Goal: Information Seeking & Learning: Learn about a topic

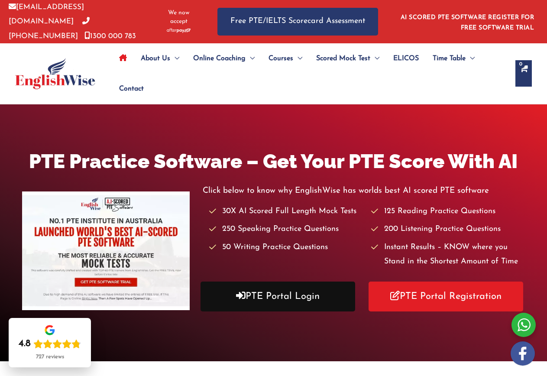
click at [311, 296] on link "PTE Portal Login" at bounding box center [278, 297] width 155 height 30
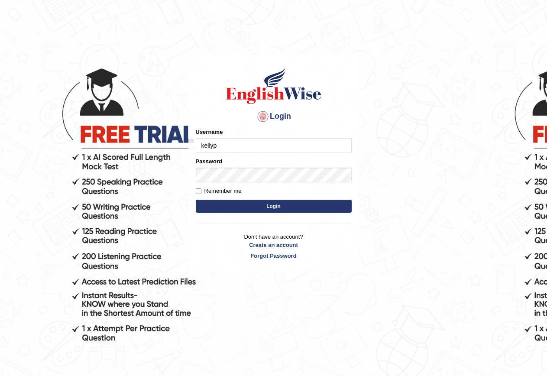
type input "kellyp"
click at [284, 203] on button "Login" at bounding box center [274, 206] width 156 height 13
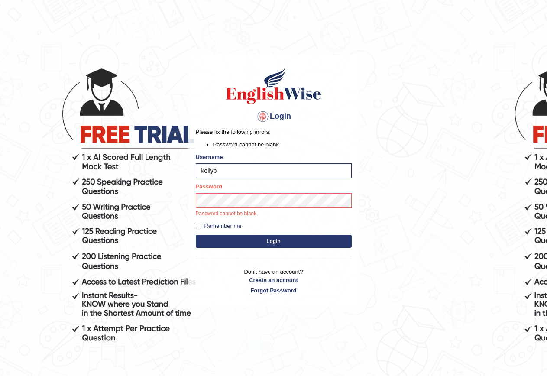
click at [244, 208] on div "Password Password cannot be blank." at bounding box center [274, 199] width 156 height 35
click at [298, 244] on button "Login" at bounding box center [274, 241] width 156 height 13
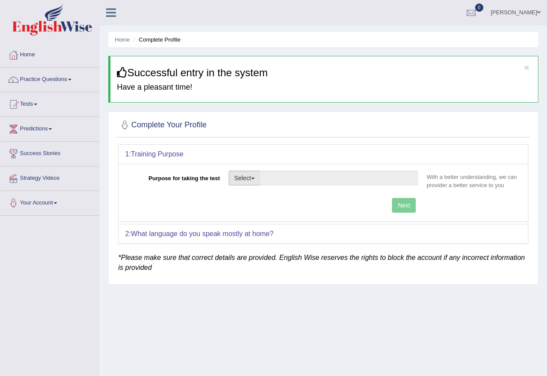
click at [248, 182] on button "Select" at bounding box center [245, 178] width 32 height 15
click at [258, 192] on link "Student Visa" at bounding box center [267, 196] width 77 height 11
type input "Student Visa"
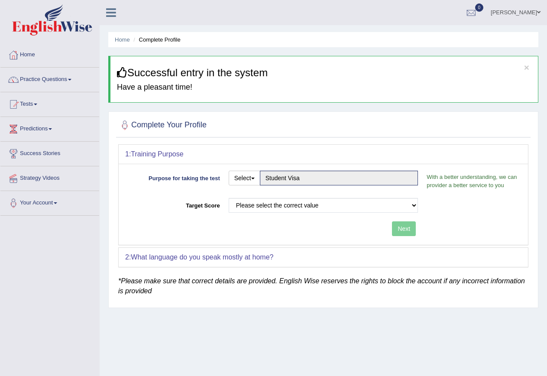
click at [400, 230] on div "Next" at bounding box center [273, 229] width 297 height 17
click at [414, 205] on select "Please select the correct value 50 (6 bands) 58 (6.5 bands) 65 (7 bands) 79 (8 …" at bounding box center [324, 205] width 190 height 15
select select "58"
click at [229, 198] on select "Please select the correct value 50 (6 bands) 58 (6.5 bands) 65 (7 bands) 79 (8 …" at bounding box center [324, 205] width 190 height 15
click at [394, 225] on button "Next" at bounding box center [404, 228] width 24 height 15
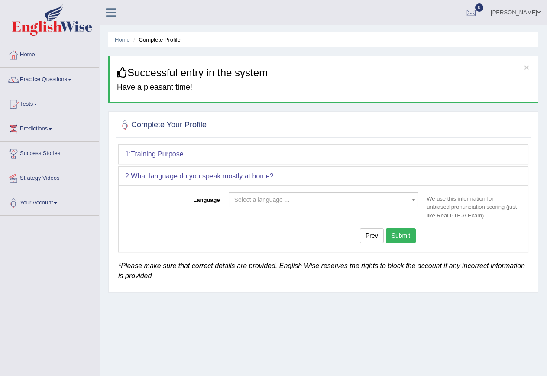
click at [281, 202] on span "Select a language ..." at bounding box center [261, 199] width 55 height 7
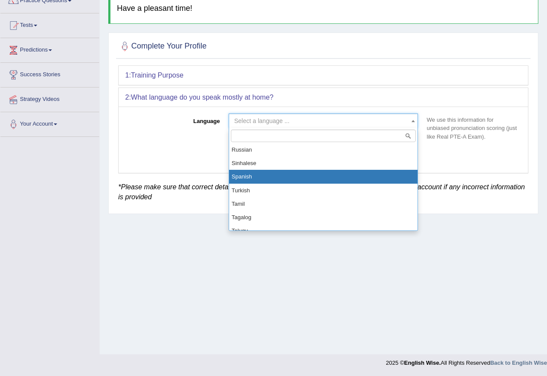
scroll to position [607, 0]
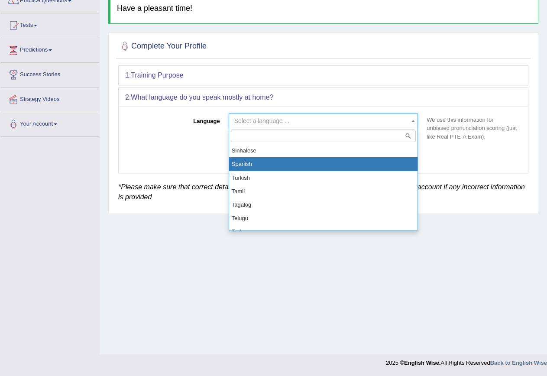
select select "Spanish"
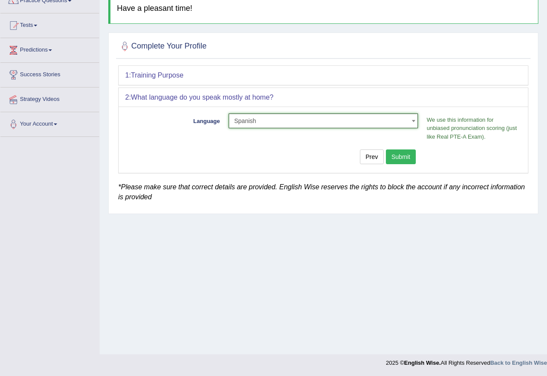
click at [403, 160] on button "Submit" at bounding box center [401, 157] width 30 height 15
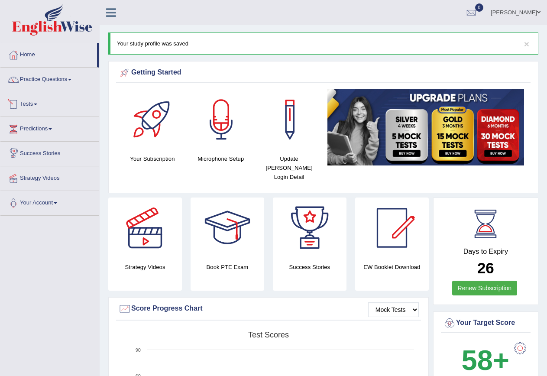
click at [37, 98] on link "Tests" at bounding box center [49, 103] width 99 height 22
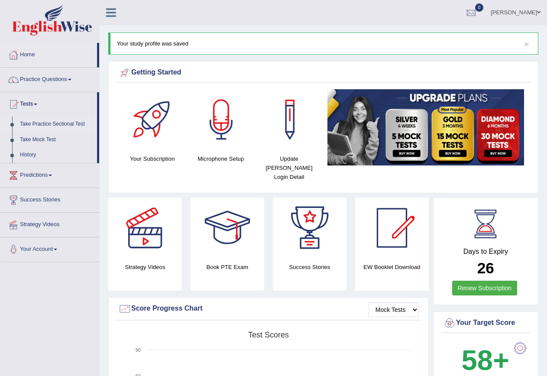
click at [54, 124] on link "Take Practice Sectional Test" at bounding box center [56, 125] width 81 height 16
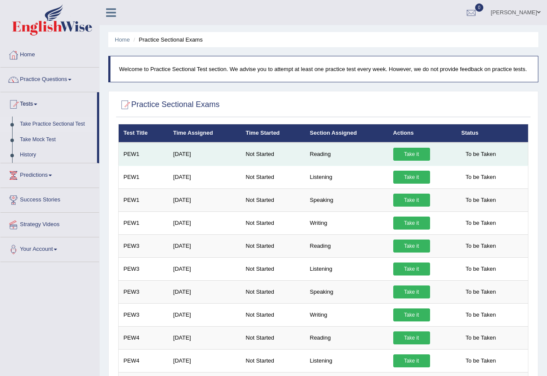
scroll to position [43, 0]
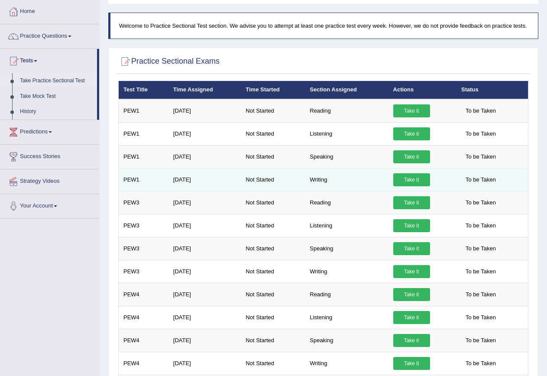
click at [407, 180] on link "Take it" at bounding box center [412, 179] width 37 height 13
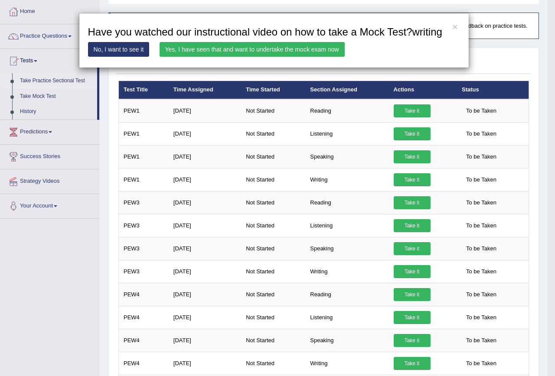
click at [106, 46] on link "No, I want to see it" at bounding box center [119, 49] width 62 height 15
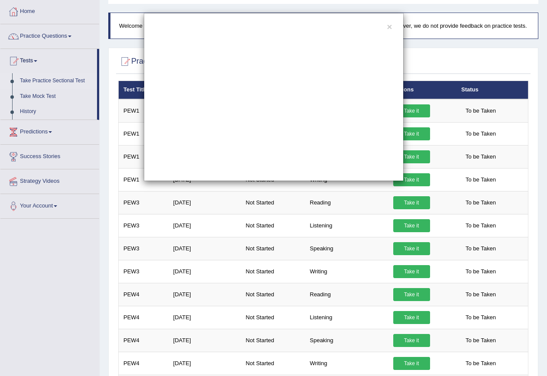
scroll to position [0, 0]
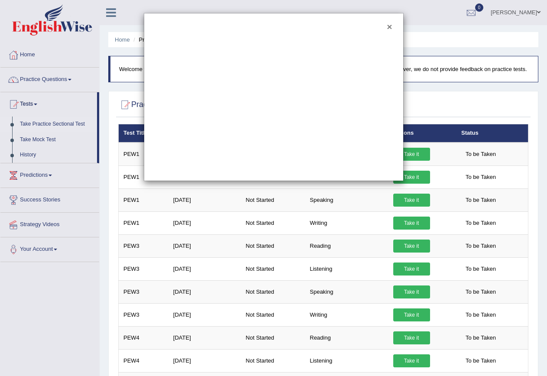
click at [391, 27] on button "×" at bounding box center [389, 26] width 5 height 9
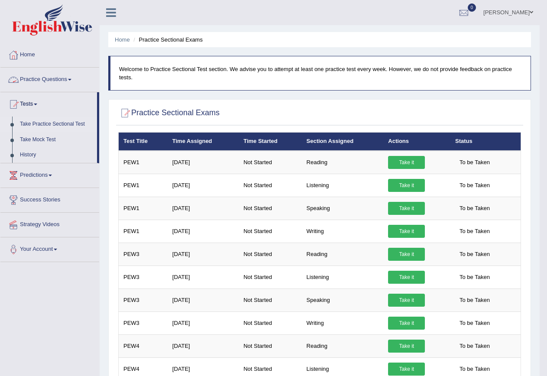
click at [68, 81] on link "Practice Questions" at bounding box center [49, 79] width 99 height 22
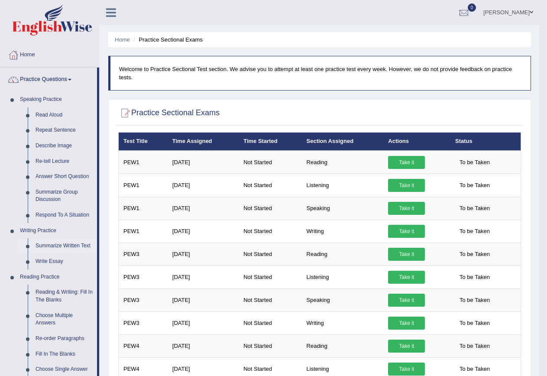
click at [55, 246] on link "Summarize Written Text" at bounding box center [64, 246] width 65 height 16
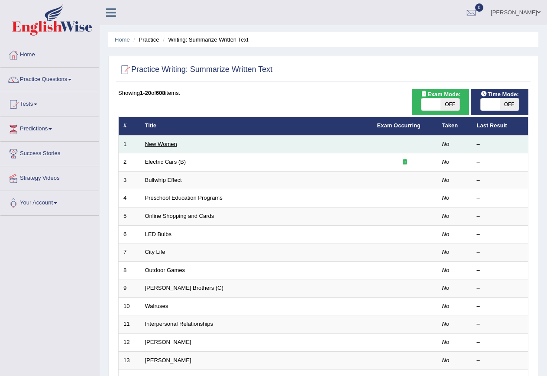
click at [151, 142] on link "New Women" at bounding box center [161, 144] width 32 height 7
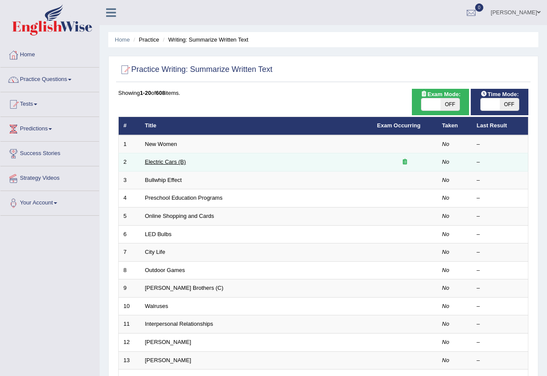
click at [156, 163] on link "Electric Cars (B)" at bounding box center [165, 162] width 41 height 7
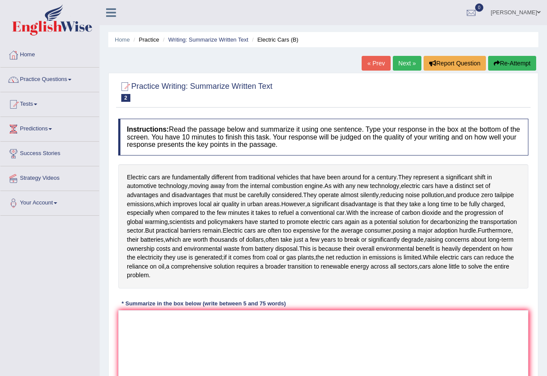
click at [371, 62] on link "« Prev" at bounding box center [376, 63] width 29 height 15
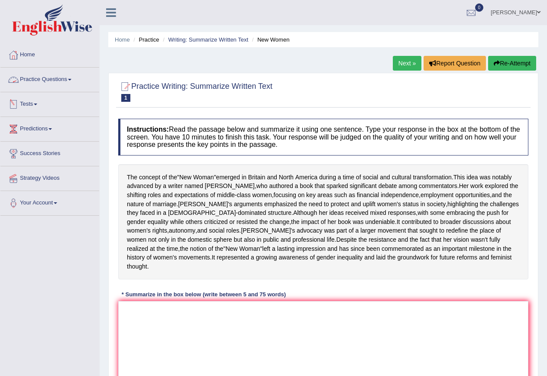
click at [46, 78] on link "Practice Questions" at bounding box center [49, 79] width 99 height 22
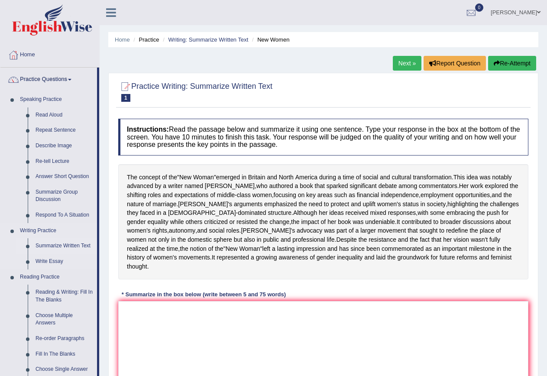
click at [68, 247] on link "Summarize Written Text" at bounding box center [64, 246] width 65 height 16
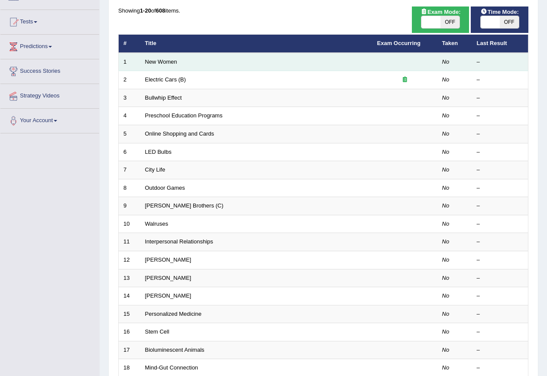
scroll to position [87, 0]
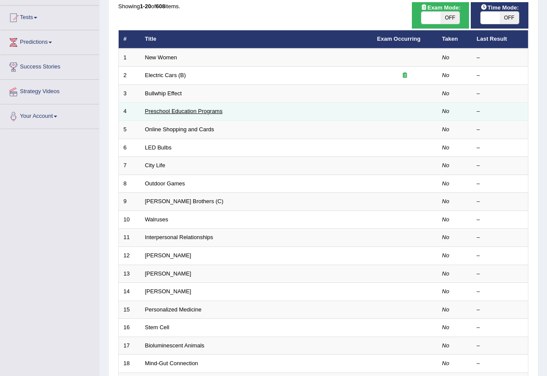
click at [166, 111] on link "Preschool Education Programs" at bounding box center [184, 111] width 78 height 7
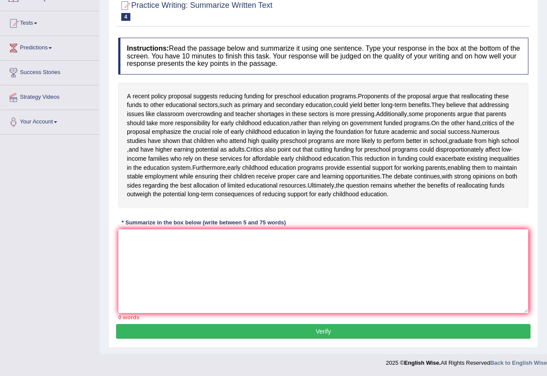
scroll to position [87, 0]
click at [178, 259] on textarea at bounding box center [323, 271] width 410 height 84
click at [170, 280] on textarea at bounding box center [323, 271] width 410 height 84
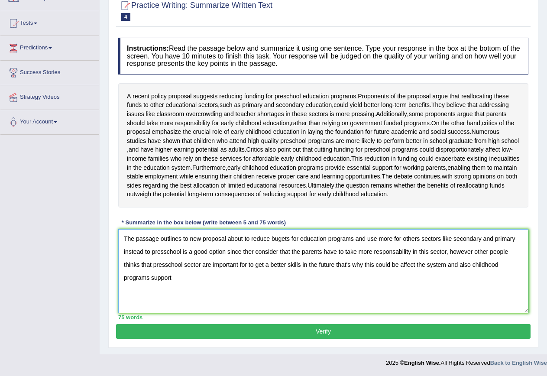
drag, startPoint x: 172, startPoint y: 297, endPoint x: 100, endPoint y: 255, distance: 83.5
click at [100, 255] on div "Home Practice Writing: Summarize Written Text Preschool Education Programs « Pr…" at bounding box center [324, 137] width 448 height 436
type textarea "The passage outlines to new proposal about to reduce bugets for education progr…"
click at [323, 339] on button "Verify" at bounding box center [323, 331] width 415 height 15
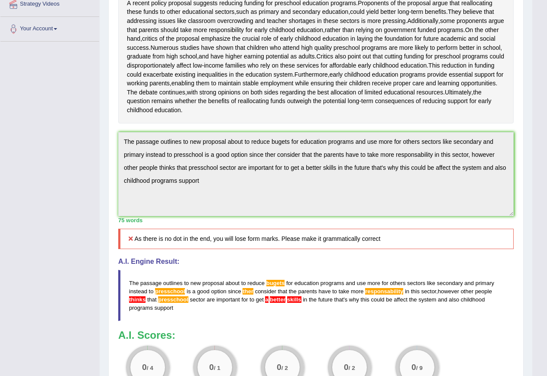
scroll to position [128, 0]
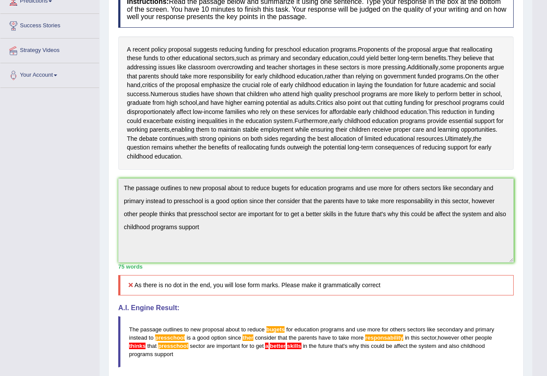
click at [214, 252] on textarea "The passage outlines to new proposal about to reduce bugets for education progr…" at bounding box center [316, 221] width 396 height 84
drag, startPoint x: 387, startPoint y: 303, endPoint x: 149, endPoint y: 288, distance: 238.4
click at [152, 287] on div "Instructions: Read the passage below and summarize it using one sentence. Type …" at bounding box center [316, 219] width 400 height 464
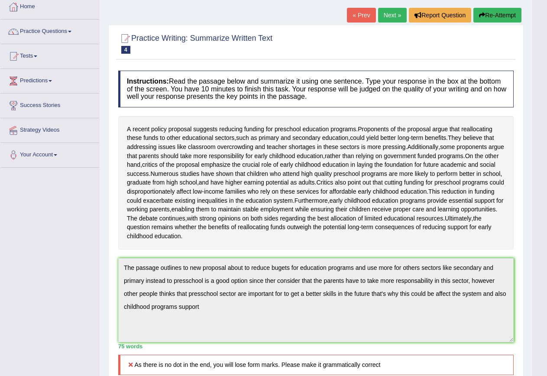
scroll to position [41, 0]
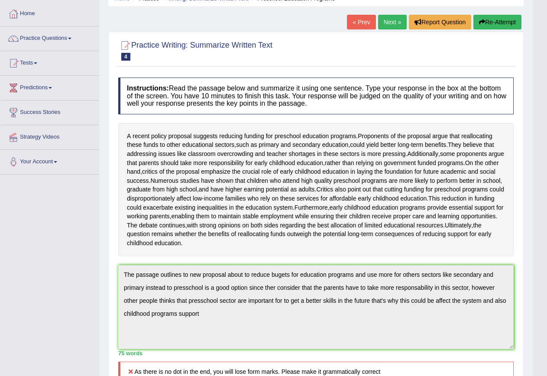
click at [284, 296] on textarea "The passage outlines to new proposal about to reduce bugets for education progr…" at bounding box center [316, 307] width 396 height 84
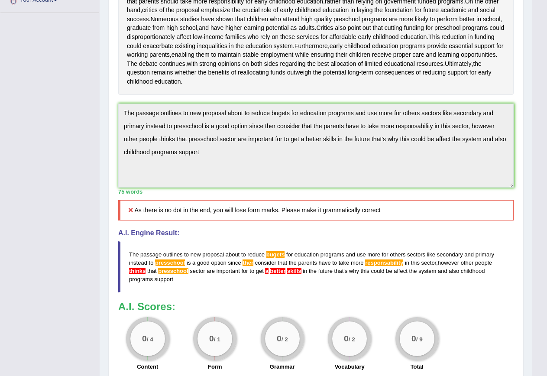
scroll to position [215, 0]
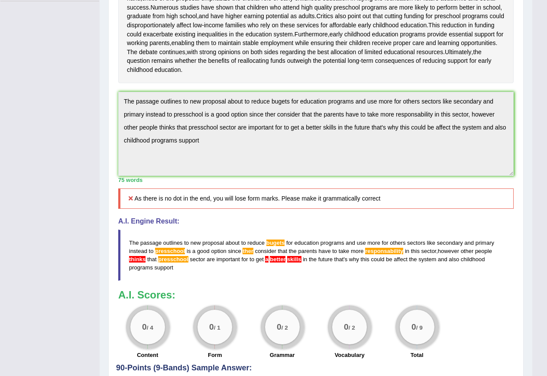
click at [174, 263] on span "presschool" at bounding box center [173, 259] width 30 height 7
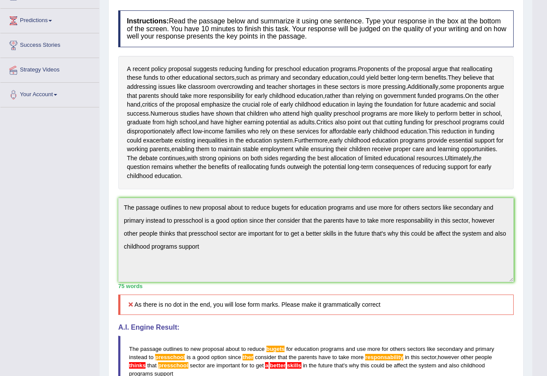
scroll to position [85, 0]
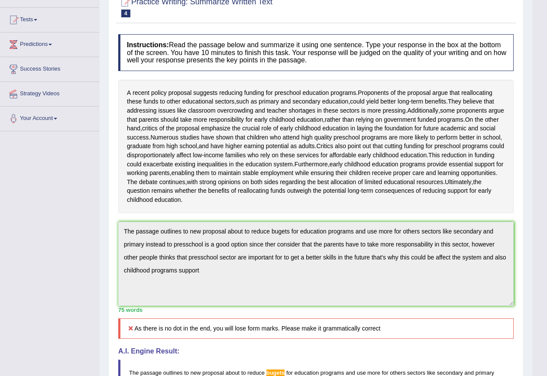
drag, startPoint x: 205, startPoint y: 289, endPoint x: 122, endPoint y: 247, distance: 92.8
click at [122, 247] on textarea "The passage outlines to new proposal about to reduce bugets for education progr…" at bounding box center [316, 264] width 396 height 84
click at [274, 162] on div "A recent policy proposal suggests reducing funding for preschool education prog…" at bounding box center [316, 146] width 396 height 133
click at [297, 271] on textarea "The passage outlines to new proposal about to reduce bugets for education progr…" at bounding box center [316, 264] width 396 height 84
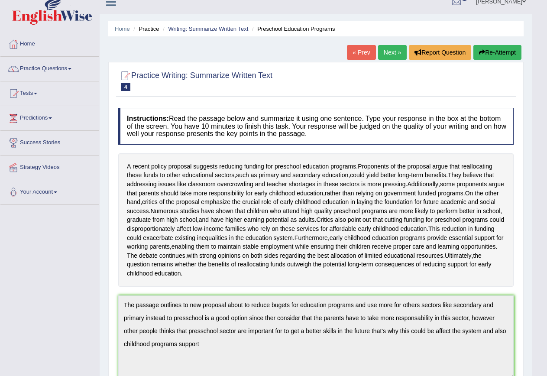
scroll to position [0, 0]
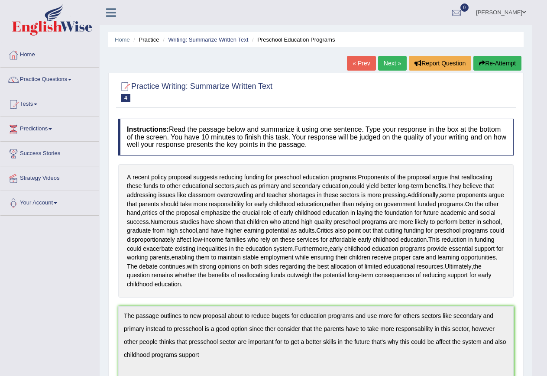
click at [498, 62] on button "Re-Attempt" at bounding box center [498, 63] width 48 height 15
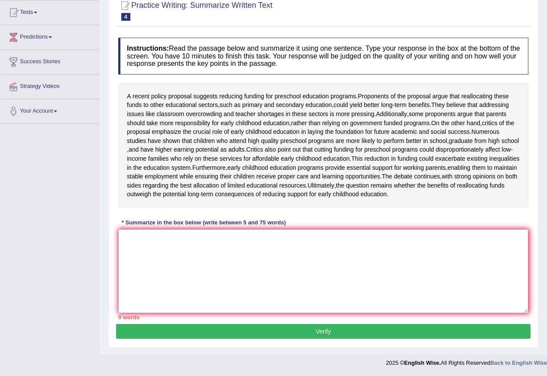
click at [215, 241] on textarea at bounding box center [323, 271] width 410 height 84
paste textarea "The passage outlines to new proposal about to reduce bugets for education progr…"
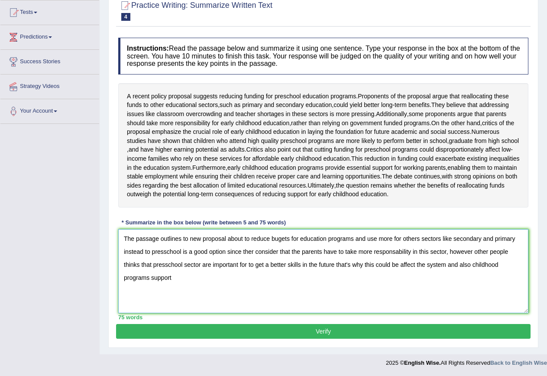
click at [290, 238] on textarea "The passage outlines to new proposal about to reduce bugets for education progr…" at bounding box center [323, 271] width 410 height 84
click at [164, 251] on textarea "The passage outlines to new proposal about to reduce buget for education progra…" at bounding box center [323, 271] width 410 height 84
click at [146, 265] on textarea "The passage outlines to new proposal about to reduce buget for education progra…" at bounding box center [323, 271] width 410 height 84
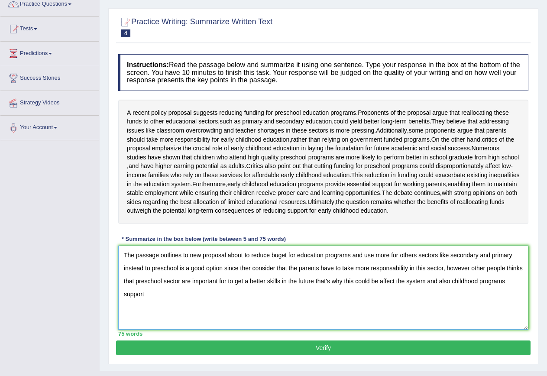
scroll to position [119, 0]
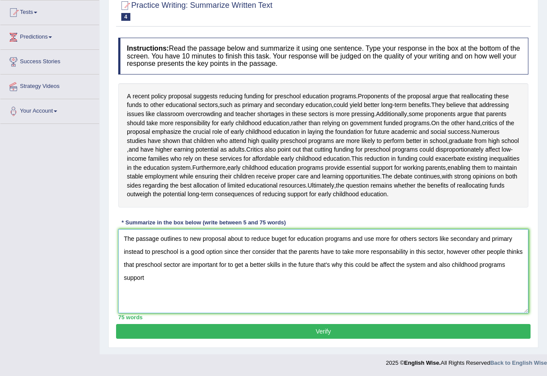
click at [396, 251] on textarea "The passage outlines to new proposal about to reduce buget for education progra…" at bounding box center [323, 271] width 410 height 84
click at [521, 250] on textarea "The passage outlines to new proposal about to reduce buget for education progra…" at bounding box center [323, 271] width 410 height 84
click at [234, 264] on textarea "The passage outlines to new proposal about to reduce buget for education progra…" at bounding box center [323, 271] width 410 height 84
type textarea "The passage outlines to new proposal about to reduce buget for education progra…"
click at [338, 331] on button "Verify" at bounding box center [323, 331] width 415 height 15
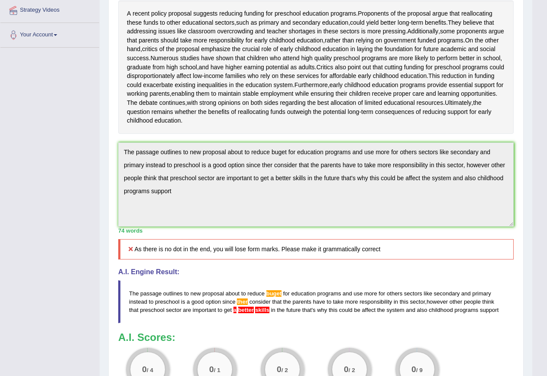
scroll to position [167, 0]
drag, startPoint x: 170, startPoint y: 218, endPoint x: 111, endPoint y: 162, distance: 80.9
click at [111, 162] on div "Practice Writing: Summarize Written Text 4 Preschool Education Programs Instruc…" at bounding box center [316, 185] width 416 height 550
drag, startPoint x: 184, startPoint y: 218, endPoint x: 119, endPoint y: 168, distance: 81.6
click at [119, 168] on textarea "The passage outlines to new proposal about to reduce buget for education progra…" at bounding box center [316, 185] width 396 height 84
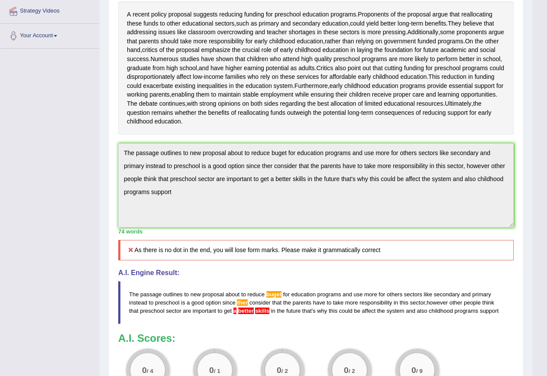
scroll to position [0, 0]
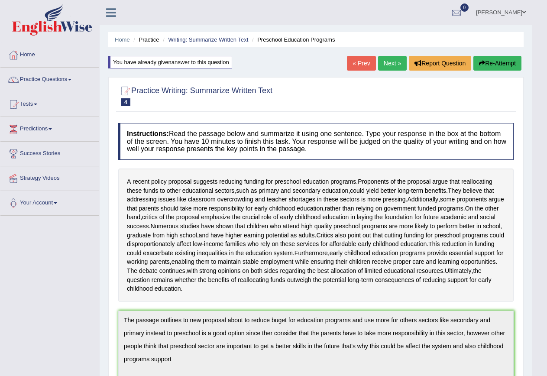
click at [484, 65] on button "Re-Attempt" at bounding box center [498, 63] width 48 height 15
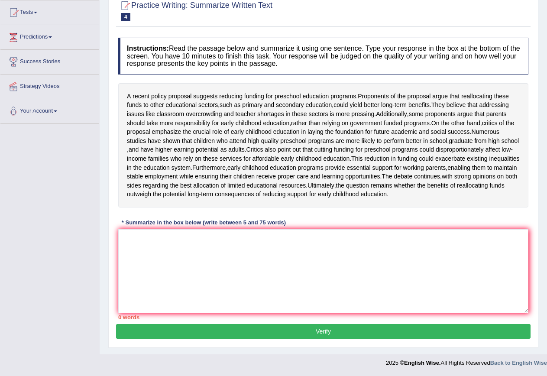
scroll to position [119, 0]
click at [198, 238] on textarea at bounding box center [323, 271] width 410 height 84
paste textarea "The passage outlines to new proposal about to reduce buget for education progra…"
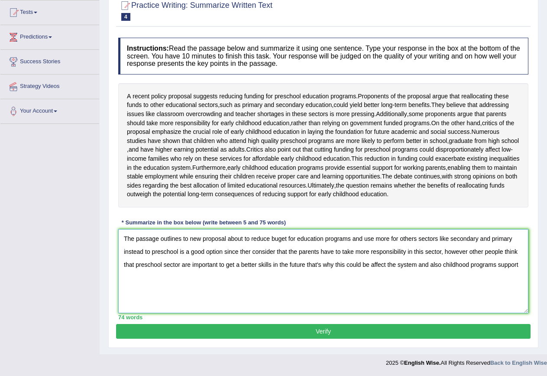
click at [280, 238] on textarea "The passage outlines to new proposal about to reduce buget for education progra…" at bounding box center [323, 271] width 410 height 84
click at [312, 279] on textarea "The passage outlines to new proposal about to reduce budget for education progr…" at bounding box center [323, 271] width 410 height 84
type textarea "The passage outlines to new proposal about to reduce budget for education progr…"
click at [319, 332] on button "Verify" at bounding box center [323, 331] width 415 height 15
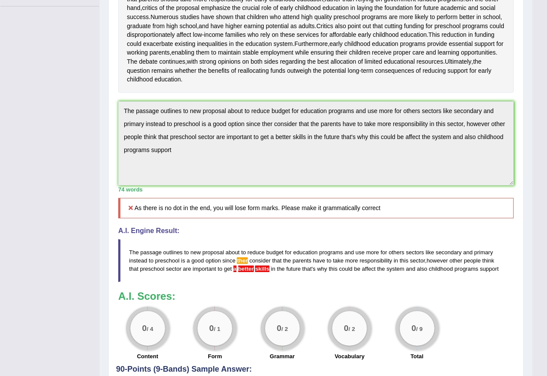
scroll to position [194, 0]
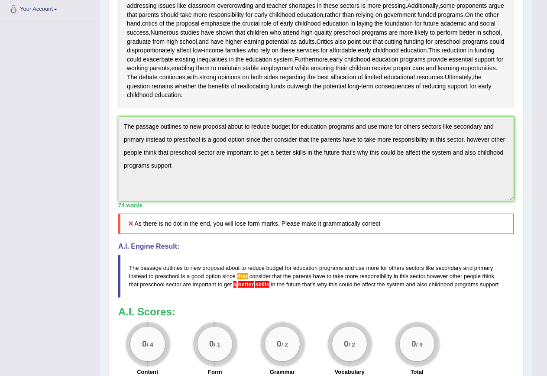
drag, startPoint x: 184, startPoint y: 187, endPoint x: 120, endPoint y: 131, distance: 85.0
click at [120, 131] on div "Instructions: Read the passage below and summarize it using one sentence. Type …" at bounding box center [316, 153] width 400 height 456
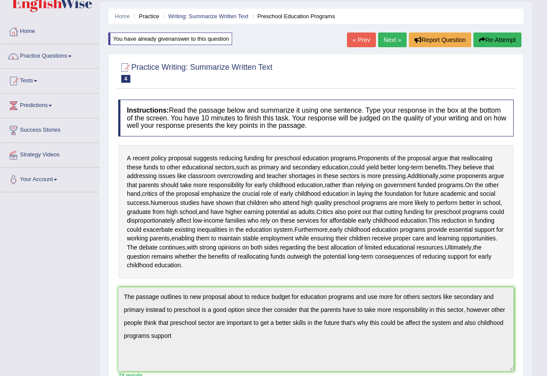
scroll to position [0, 0]
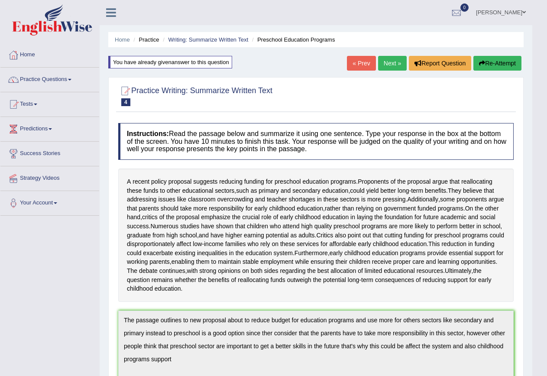
click at [502, 64] on button "Re-Attempt" at bounding box center [498, 63] width 48 height 15
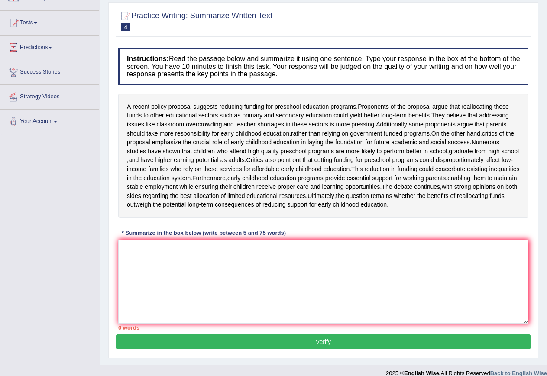
scroll to position [87, 0]
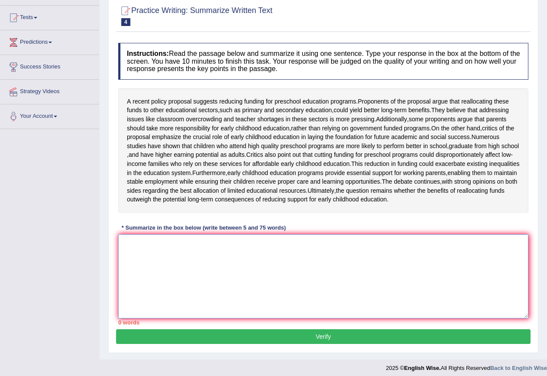
click at [198, 272] on textarea at bounding box center [323, 276] width 410 height 84
paste textarea "The passage outlines to new proposal about to reduce budget for education progr…"
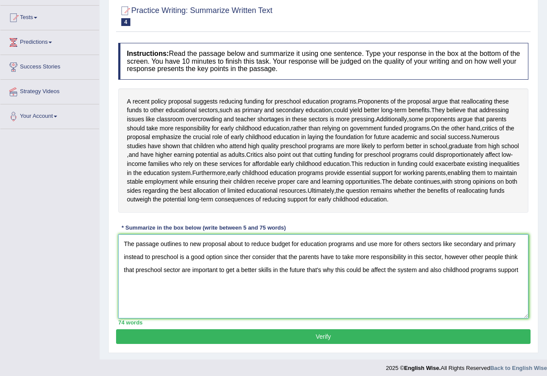
click at [249, 281] on textarea "The passage outlines to new proposal about to reduce budget for education progr…" at bounding box center [323, 276] width 410 height 84
click at [234, 296] on textarea "The passage outlines to new proposal about to reduce budget for education progr…" at bounding box center [323, 276] width 410 height 84
type textarea "The passage outlines to new proposal about to reduce budget for education progr…"
click at [305, 344] on button "Verify" at bounding box center [323, 336] width 415 height 15
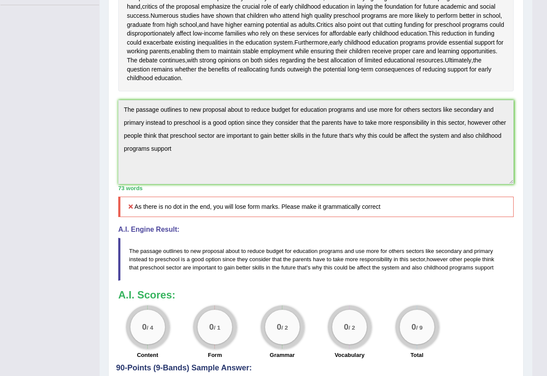
scroll to position [167, 0]
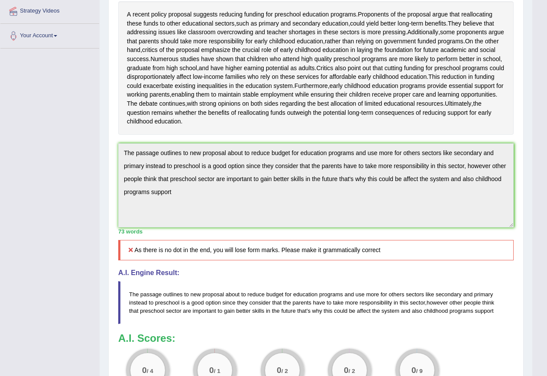
drag, startPoint x: 193, startPoint y: 220, endPoint x: 114, endPoint y: 164, distance: 97.4
click at [114, 164] on div "Practice Writing: Summarize Written Text 4 Preschool Education Programs Instruc…" at bounding box center [316, 185] width 416 height 550
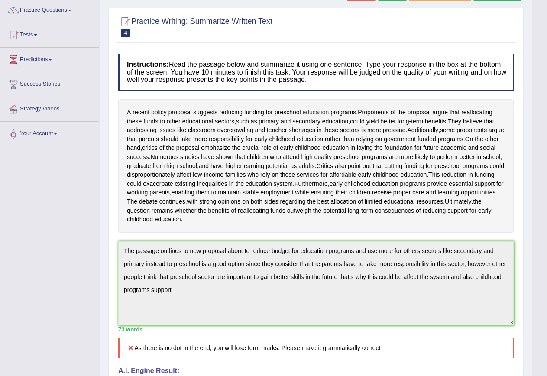
scroll to position [0, 0]
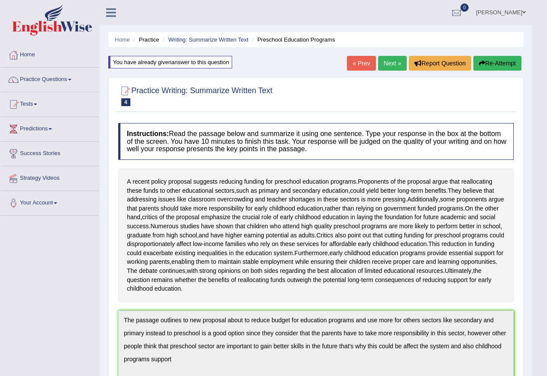
click at [506, 62] on button "Re-Attempt" at bounding box center [498, 63] width 48 height 15
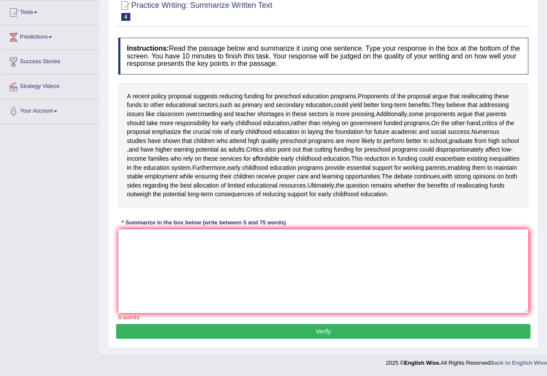
scroll to position [119, 0]
click at [185, 273] on textarea at bounding box center [323, 271] width 410 height 84
paste textarea "The passage outlines to new proposal about to reduce budget for education progr…"
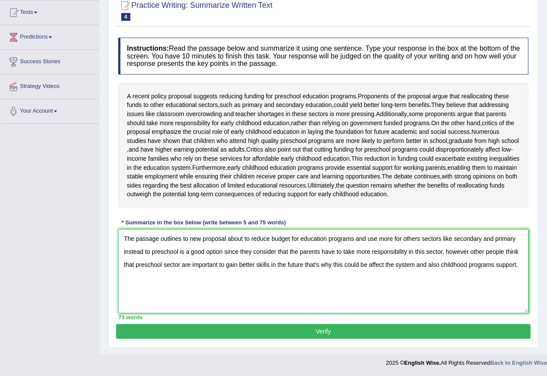
type textarea "The passage outlines to new proposal about to reduce budget for education progr…"
click at [407, 325] on button "Verify" at bounding box center [323, 331] width 415 height 15
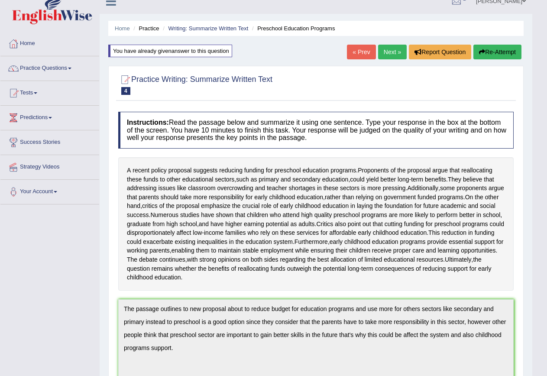
scroll to position [0, 0]
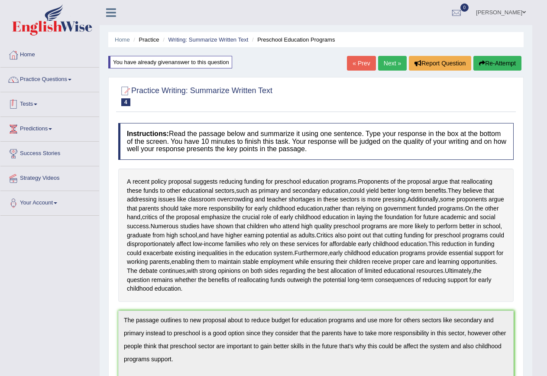
click at [23, 101] on link "Tests" at bounding box center [49, 103] width 99 height 22
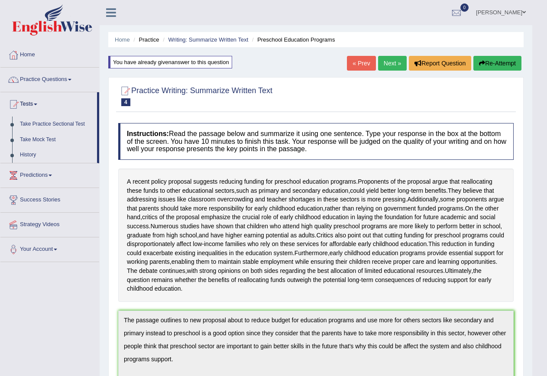
click at [23, 101] on link "Tests" at bounding box center [48, 103] width 97 height 22
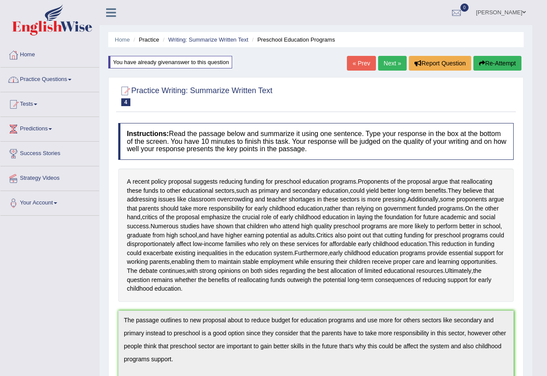
click at [52, 77] on link "Practice Questions" at bounding box center [49, 79] width 99 height 22
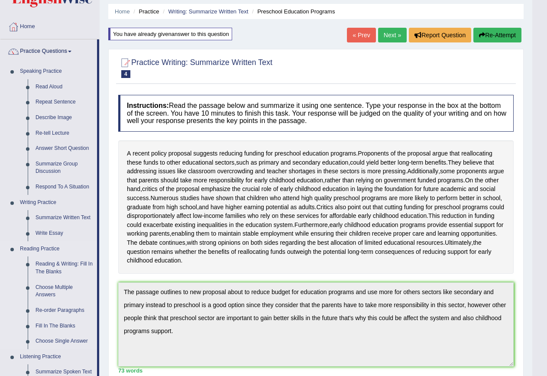
scroll to position [43, 0]
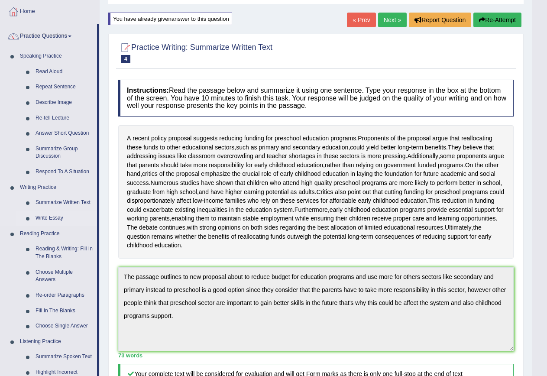
click at [49, 217] on link "Write Essay" at bounding box center [64, 219] width 65 height 16
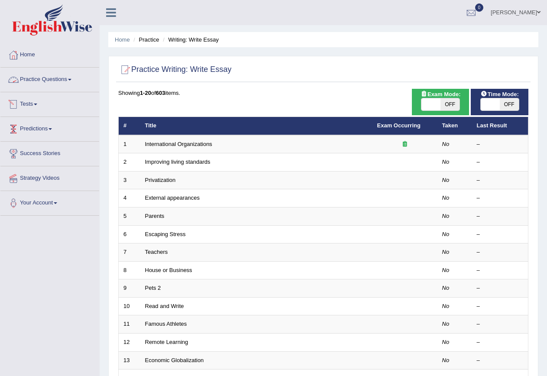
click at [38, 84] on link "Practice Questions" at bounding box center [49, 79] width 99 height 22
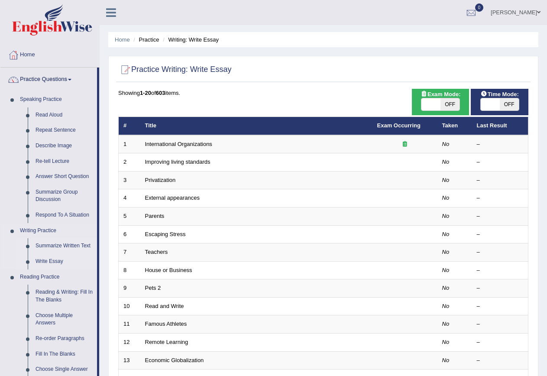
click at [55, 246] on link "Summarize Written Text" at bounding box center [64, 246] width 65 height 16
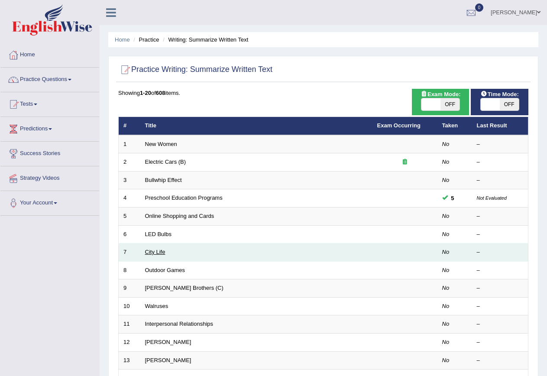
click at [151, 252] on link "City Life" at bounding box center [155, 252] width 20 height 7
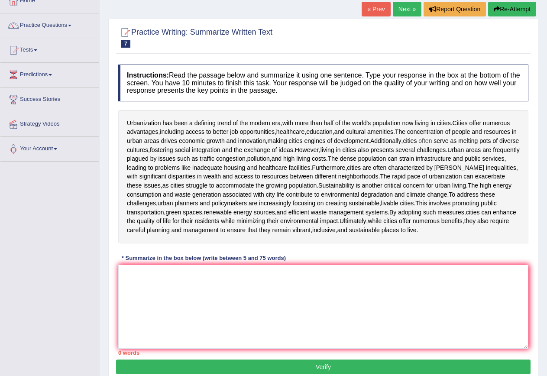
scroll to position [87, 0]
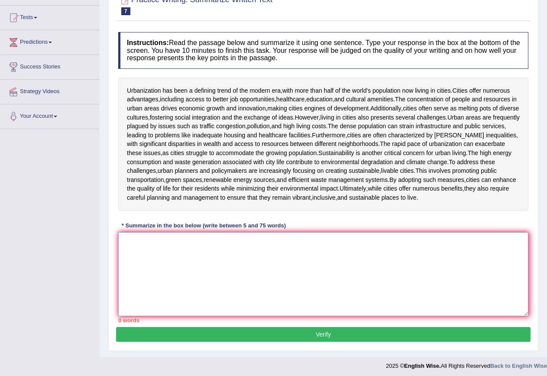
click at [207, 261] on textarea at bounding box center [323, 274] width 410 height 84
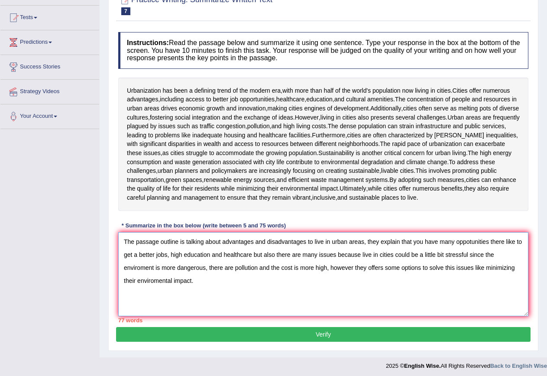
click at [252, 253] on textarea "The passage outline is talking about advantages and disadvantages to live in ur…" at bounding box center [323, 274] width 410 height 84
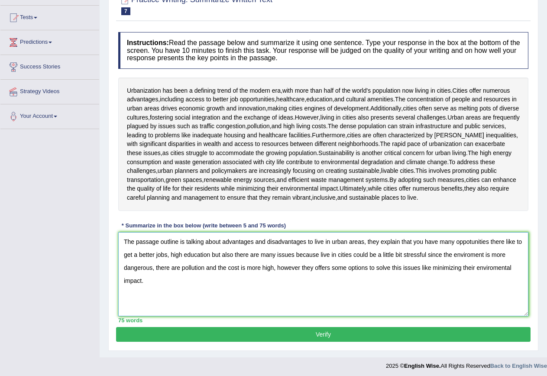
type textarea "The passage outline is talking about advantages and disadvantages to live in ur…"
click at [283, 332] on button "Verify" at bounding box center [323, 334] width 415 height 15
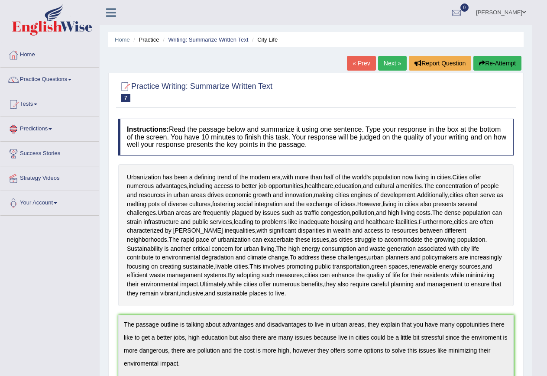
scroll to position [217, 0]
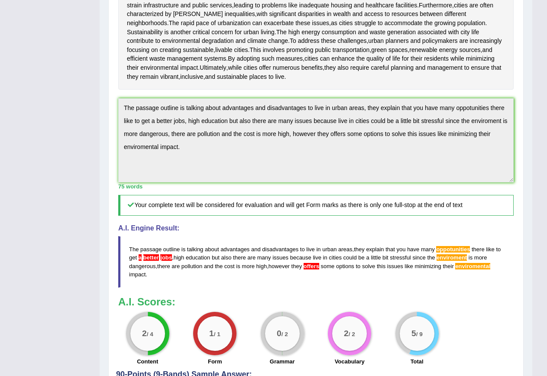
drag, startPoint x: 188, startPoint y: 150, endPoint x: 119, endPoint y: 106, distance: 82.2
click at [119, 106] on textarea "The passage outline is talking about advantages and disadvantages to live in ur…" at bounding box center [316, 140] width 396 height 84
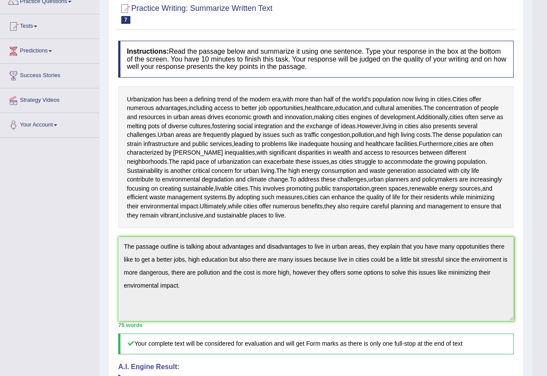
scroll to position [75, 0]
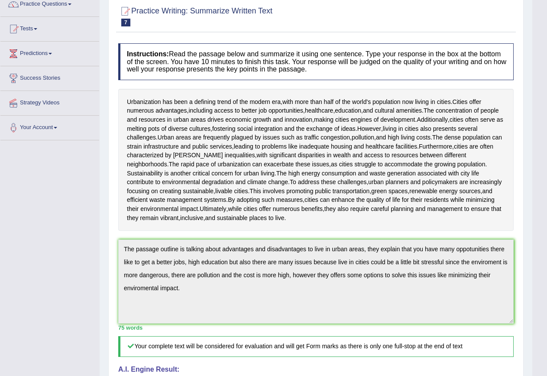
click at [298, 225] on div "Urbanization has been a defining trend of the modern era , with more than half …" at bounding box center [316, 160] width 396 height 142
click at [321, 300] on textarea "The passage outline is talking about advantages and disadvantages to live in ur…" at bounding box center [316, 282] width 396 height 84
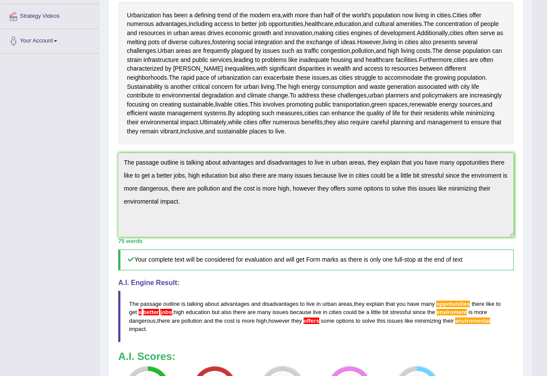
scroll to position [119, 0]
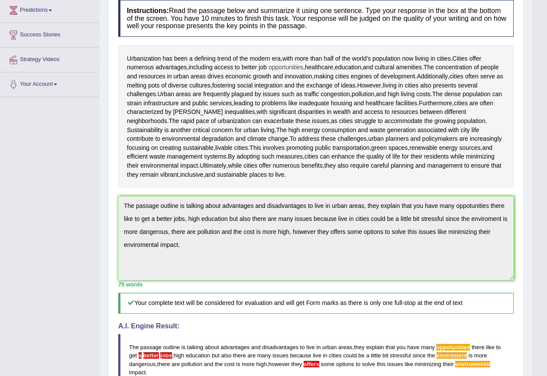
click at [272, 69] on span "opportunities" at bounding box center [286, 67] width 35 height 9
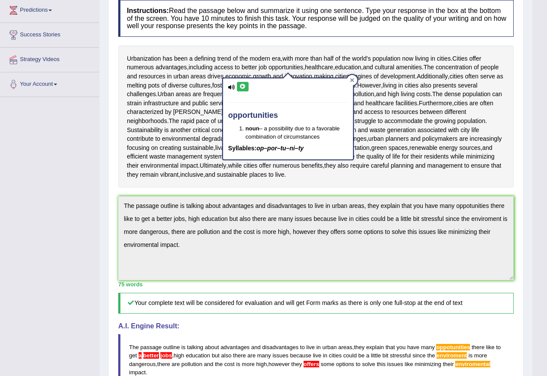
click at [351, 78] on div at bounding box center [352, 80] width 10 height 10
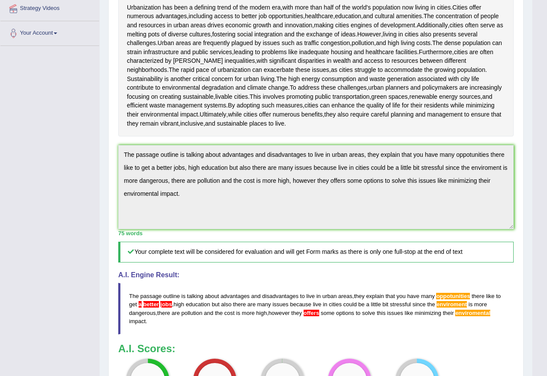
scroll to position [162, 0]
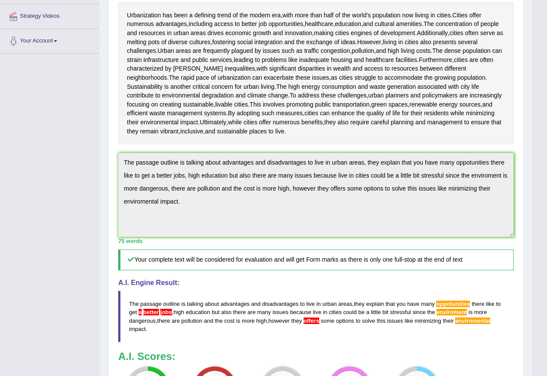
drag, startPoint x: 156, startPoint y: 334, endPoint x: 124, endPoint y: 297, distance: 49.1
click at [123, 298] on blockquote "The passage outline is talking about advantages and disadvantages to live in ur…" at bounding box center [316, 316] width 396 height 51
drag, startPoint x: 128, startPoint y: 300, endPoint x: 153, endPoint y: 331, distance: 40.1
click at [153, 331] on blockquote "The passage outline is talking about advantages and disadvantages to live in ur…" at bounding box center [316, 316] width 396 height 51
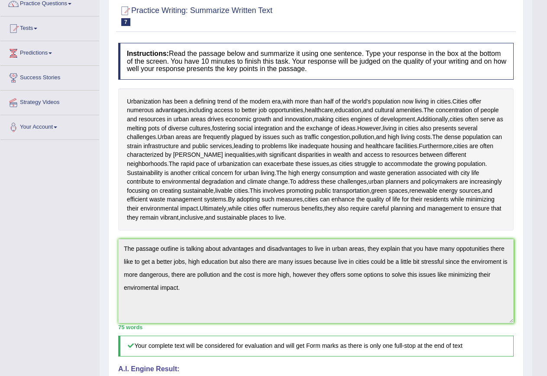
scroll to position [75, 0]
drag, startPoint x: 194, startPoint y: 294, endPoint x: 121, endPoint y: 237, distance: 92.5
click at [121, 237] on div "Instructions: Read the passage below and summarize it using one sentence. Type …" at bounding box center [316, 275] width 400 height 473
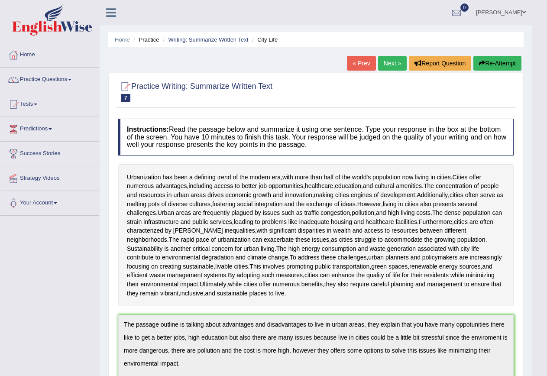
click at [479, 63] on icon "button" at bounding box center [482, 63] width 6 height 6
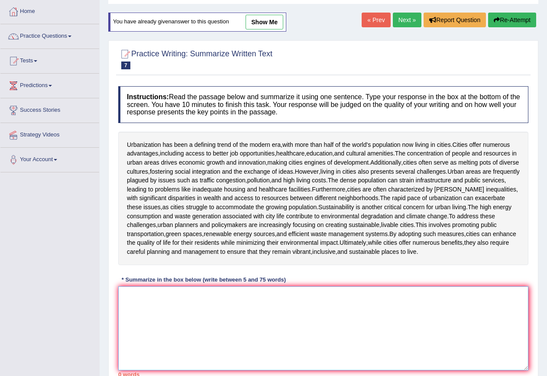
click at [251, 299] on textarea at bounding box center [323, 328] width 410 height 84
paste textarea "The passage outline is talking about advantages and disadvantages to live in ur…"
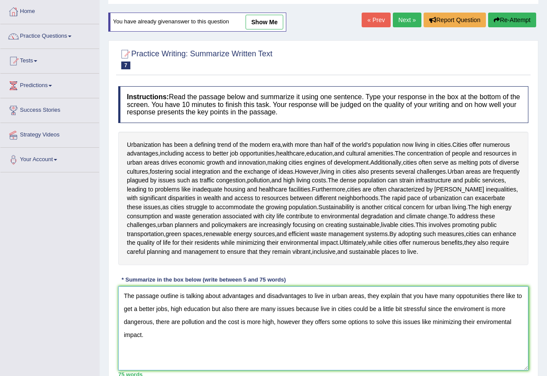
click at [139, 306] on textarea "The passage outline is talking about advantages and disadvantages to live in ur…" at bounding box center [323, 328] width 410 height 84
drag, startPoint x: 489, startPoint y: 296, endPoint x: 456, endPoint y: 296, distance: 32.9
click at [456, 296] on textarea "The passage outline is talking about advantages and disadvantages to live in ur…" at bounding box center [323, 328] width 410 height 84
drag, startPoint x: 469, startPoint y: 309, endPoint x: 439, endPoint y: 310, distance: 29.9
click at [439, 310] on textarea "The passage outline is talking about advantages and disadvantages to live in ur…" at bounding box center [323, 328] width 410 height 84
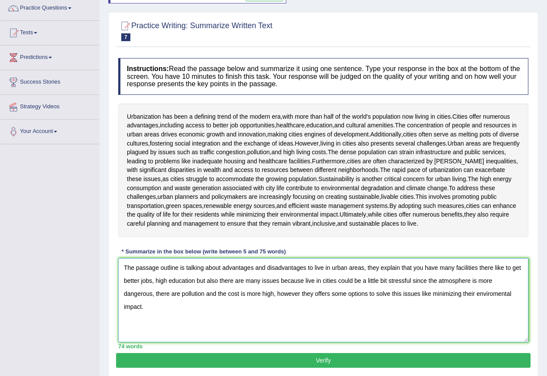
scroll to position [87, 0]
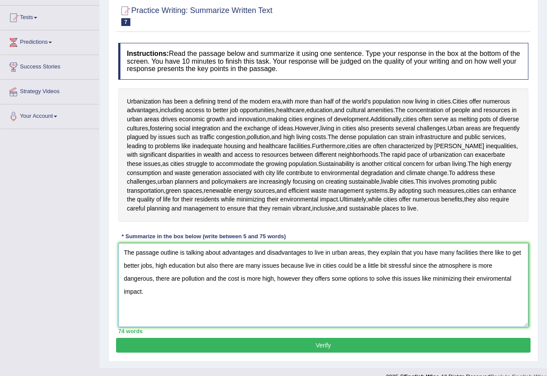
type textarea "The passage outline is talking about advantages and disadvantages to live in ur…"
click at [344, 340] on button "Verify" at bounding box center [323, 345] width 415 height 15
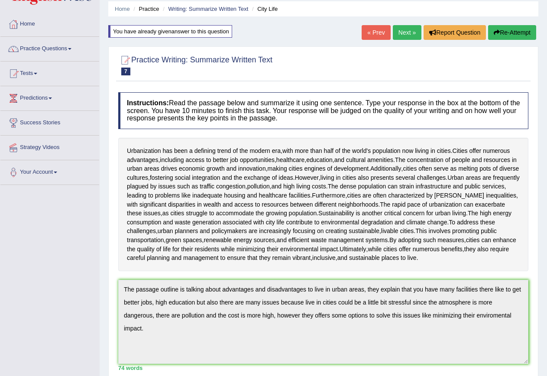
scroll to position [0, 0]
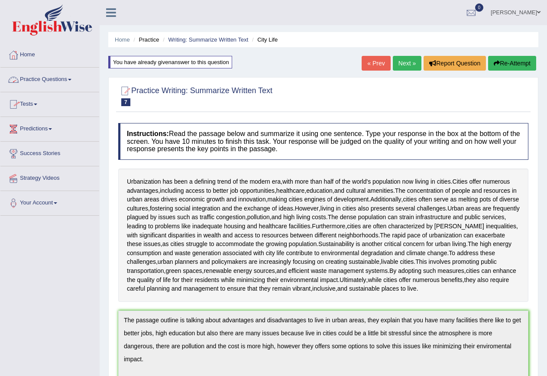
click at [38, 103] on link "Tests" at bounding box center [49, 103] width 99 height 22
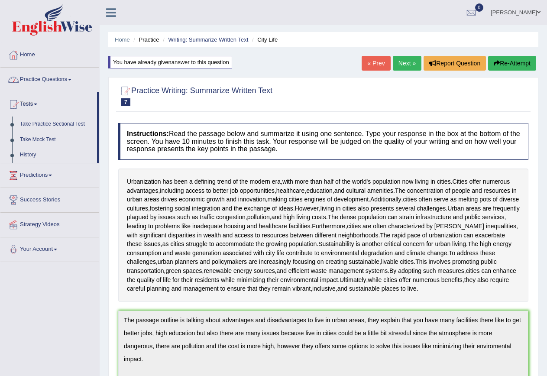
click at [46, 79] on link "Practice Questions" at bounding box center [49, 79] width 99 height 22
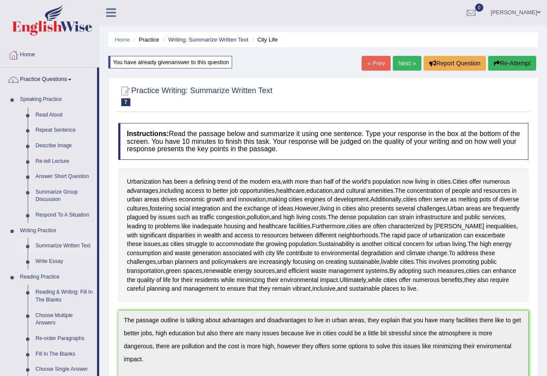
click at [60, 246] on link "Summarize Written Text" at bounding box center [64, 246] width 65 height 16
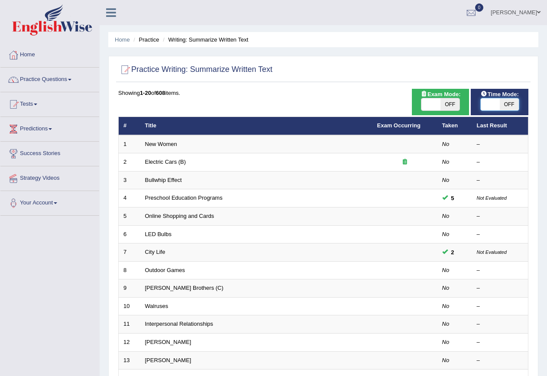
click at [492, 99] on span at bounding box center [490, 104] width 19 height 12
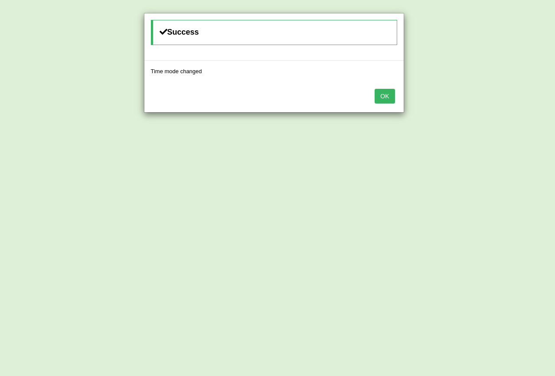
click at [381, 98] on button "OK" at bounding box center [384, 96] width 20 height 15
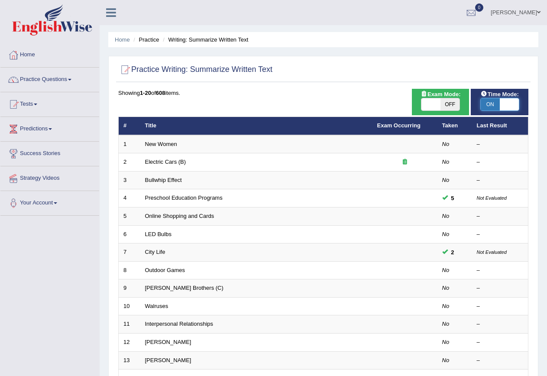
click at [505, 104] on span at bounding box center [509, 104] width 19 height 12
checkbox input "false"
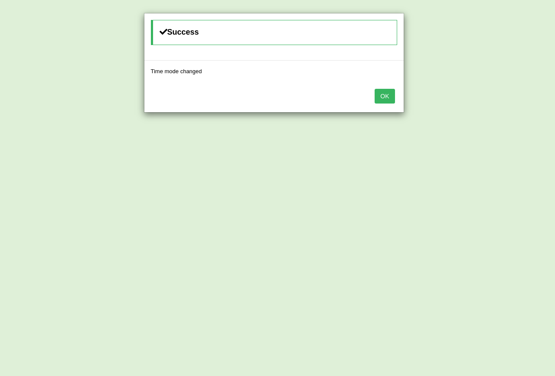
click at [388, 98] on button "OK" at bounding box center [384, 96] width 20 height 15
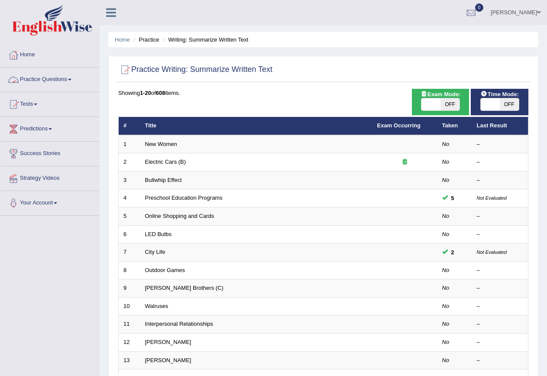
click at [59, 78] on link "Practice Questions" at bounding box center [49, 79] width 99 height 22
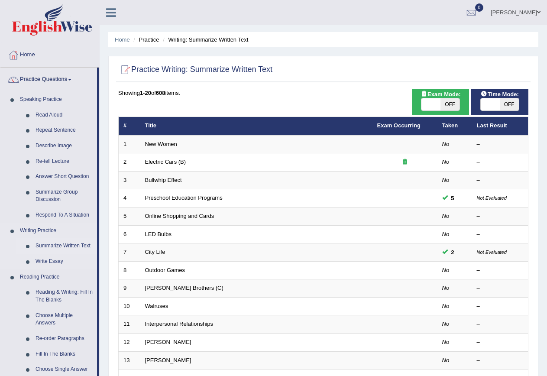
click at [69, 246] on link "Summarize Written Text" at bounding box center [64, 246] width 65 height 16
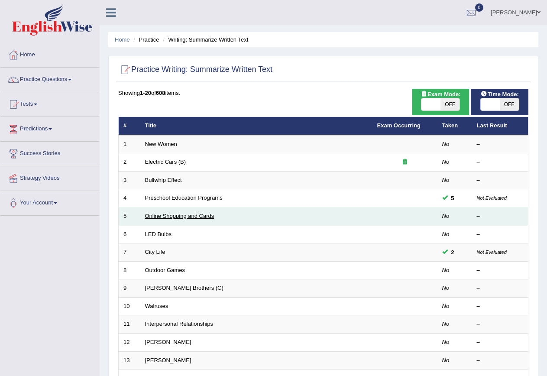
click at [187, 216] on link "Online Shopping and Cards" at bounding box center [179, 216] width 69 height 7
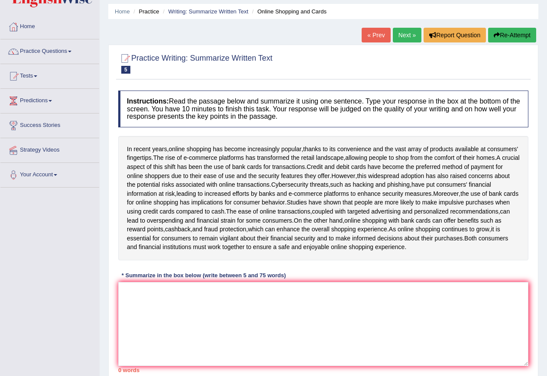
scroll to position [43, 0]
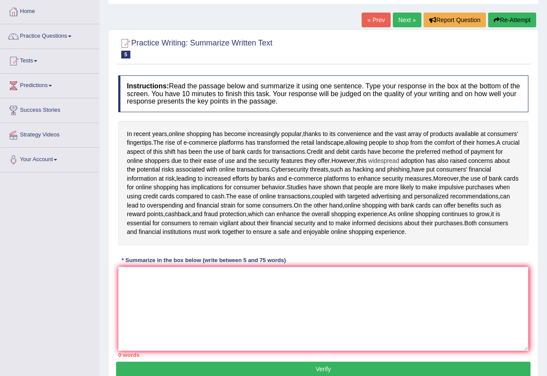
click at [400, 162] on span "widespread" at bounding box center [383, 160] width 31 height 9
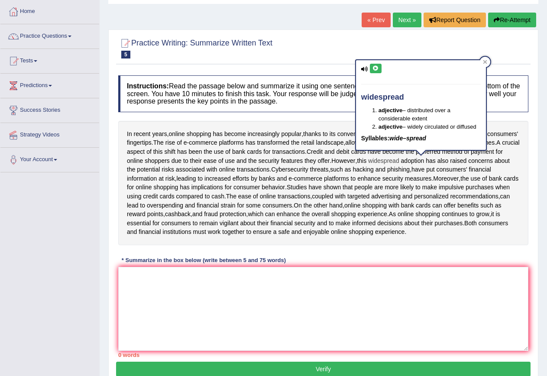
click at [400, 162] on span "widespread" at bounding box center [383, 160] width 31 height 9
click at [464, 179] on div "In recent years , online shopping has become increasingly popular , thanks to i…" at bounding box center [323, 183] width 410 height 124
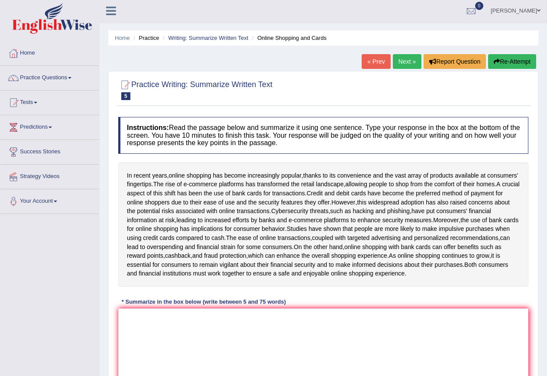
scroll to position [0, 0]
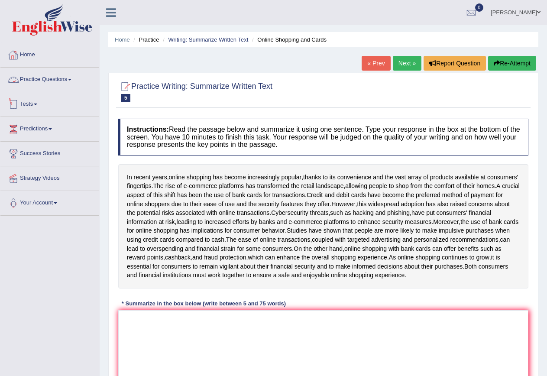
click at [37, 101] on link "Tests" at bounding box center [49, 103] width 99 height 22
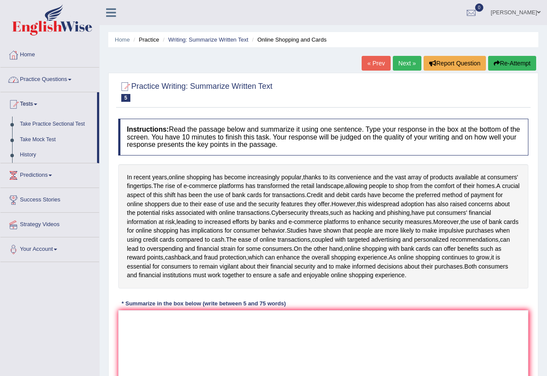
click at [59, 81] on link "Practice Questions" at bounding box center [49, 79] width 99 height 22
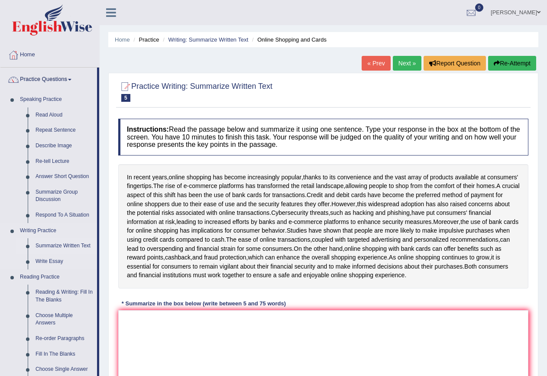
click at [57, 247] on link "Summarize Written Text" at bounding box center [64, 246] width 65 height 16
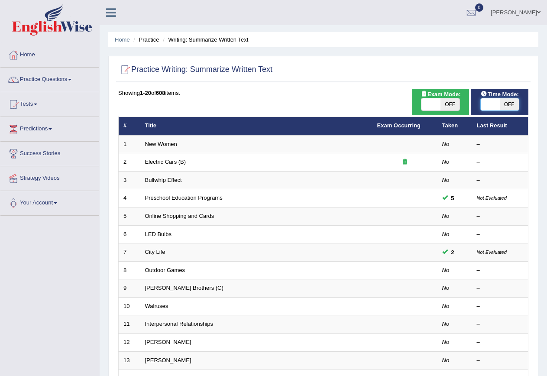
click at [491, 104] on span at bounding box center [490, 104] width 19 height 12
checkbox input "true"
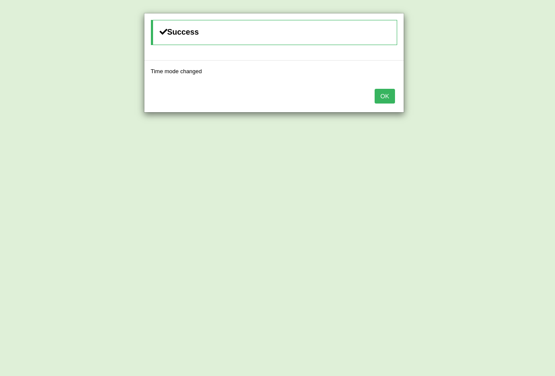
click at [389, 101] on button "OK" at bounding box center [384, 96] width 20 height 15
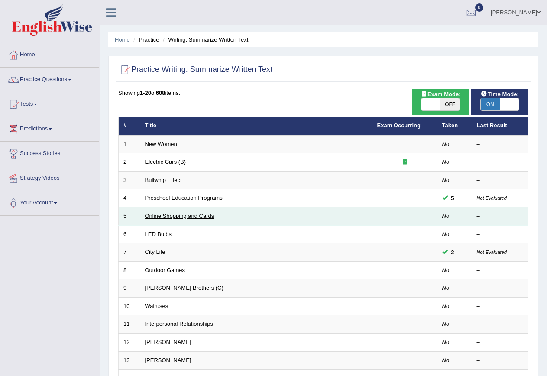
click at [177, 216] on link "Online Shopping and Cards" at bounding box center [179, 216] width 69 height 7
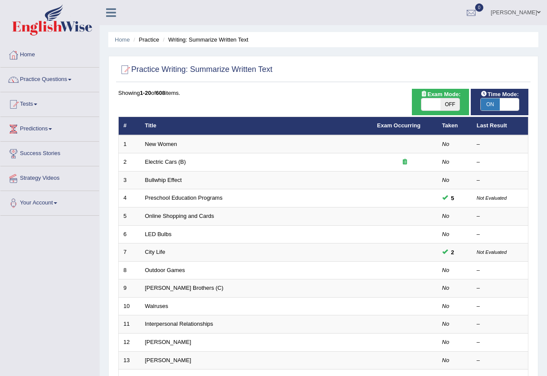
click at [497, 101] on span "ON" at bounding box center [490, 104] width 19 height 12
checkbox input "false"
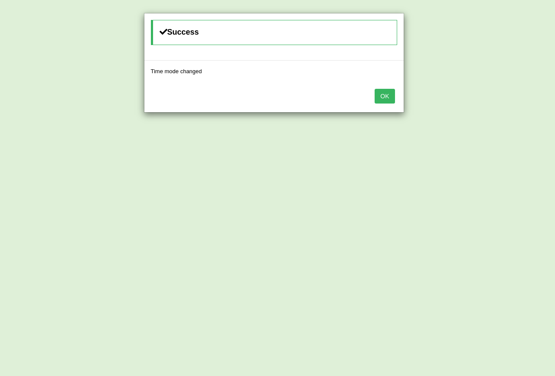
click at [388, 99] on button "OK" at bounding box center [384, 96] width 20 height 15
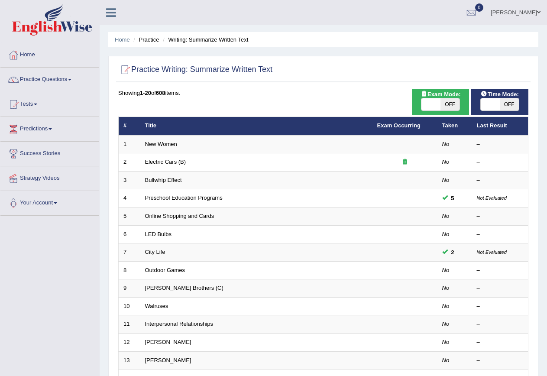
click at [449, 102] on span "OFF" at bounding box center [450, 104] width 19 height 12
checkbox input "true"
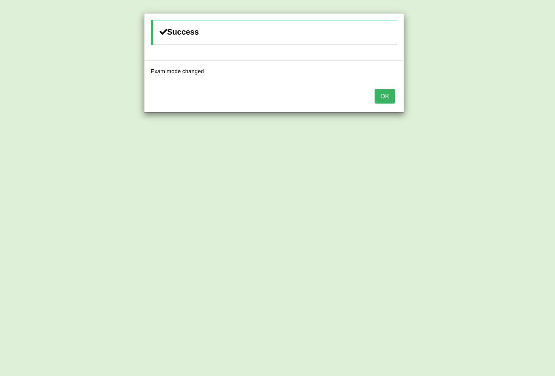
click at [384, 94] on button "OK" at bounding box center [384, 96] width 20 height 15
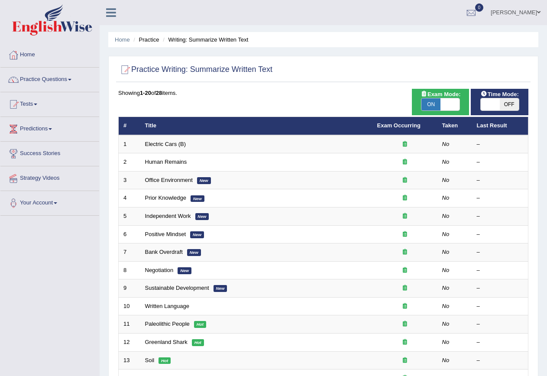
click at [440, 102] on span "ON" at bounding box center [431, 104] width 19 height 12
checkbox input "false"
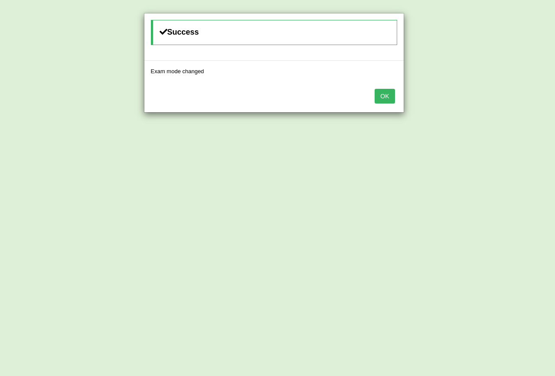
click at [392, 91] on button "OK" at bounding box center [384, 96] width 20 height 15
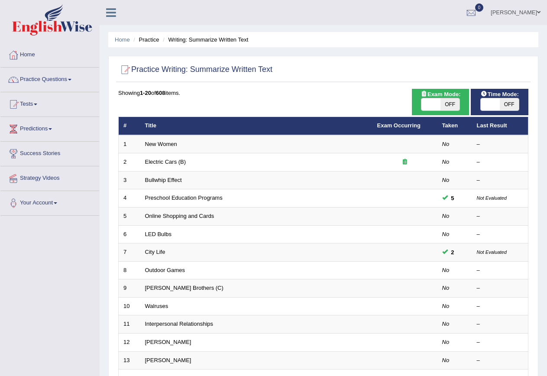
click at [511, 108] on span "OFF" at bounding box center [509, 104] width 19 height 12
checkbox input "true"
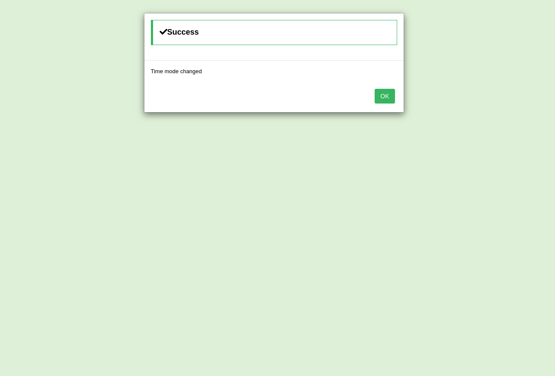
click at [383, 100] on button "OK" at bounding box center [384, 96] width 20 height 15
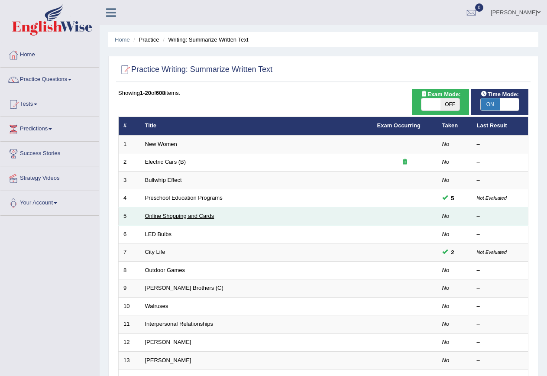
click at [193, 216] on link "Online Shopping and Cards" at bounding box center [179, 216] width 69 height 7
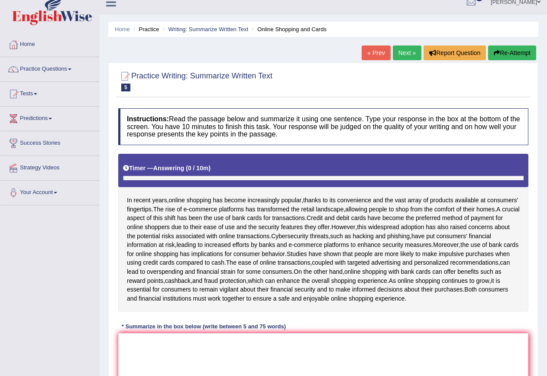
scroll to position [87, 0]
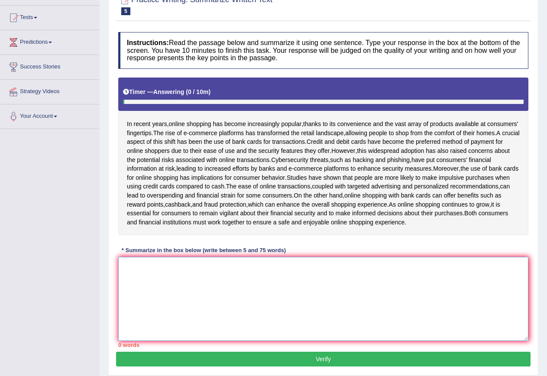
click at [218, 294] on textarea at bounding box center [323, 299] width 410 height 84
type textarea "t"
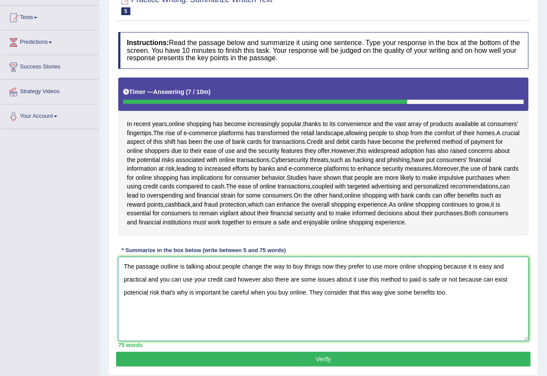
click at [319, 274] on textarea "The passage outline is talking about people change the way to buy thnigs now th…" at bounding box center [323, 299] width 410 height 84
click at [237, 286] on textarea "The passage outline is talking about people change the way to buy thnigs, now t…" at bounding box center [323, 299] width 410 height 84
type textarea "The passage outline is talking about people change the way to buy thnigs, now t…"
click at [300, 367] on button "Verify" at bounding box center [323, 359] width 415 height 15
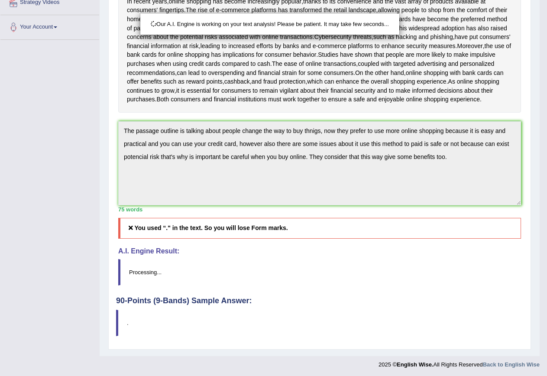
scroll to position [195, 0]
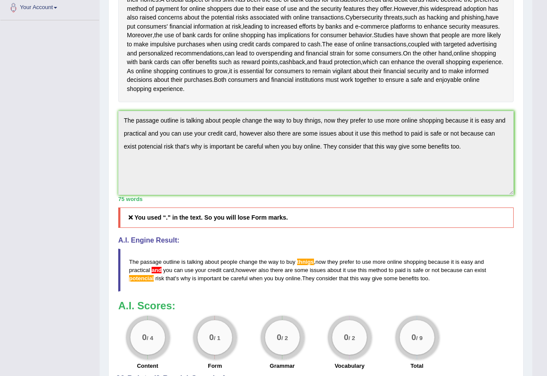
drag, startPoint x: 476, startPoint y: 155, endPoint x: 98, endPoint y: 123, distance: 379.3
click at [98, 123] on div "Toggle navigation Home Practice Questions Speaking Practice Read Aloud Repeat S…" at bounding box center [266, 128] width 533 height 647
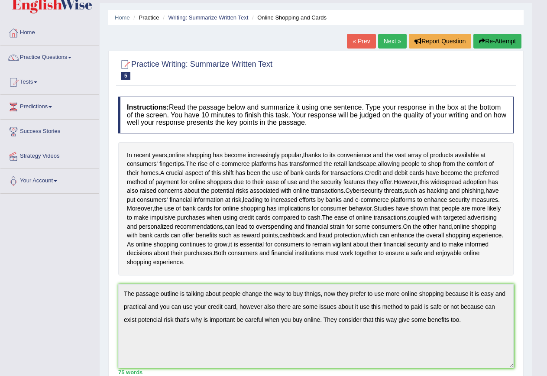
scroll to position [0, 0]
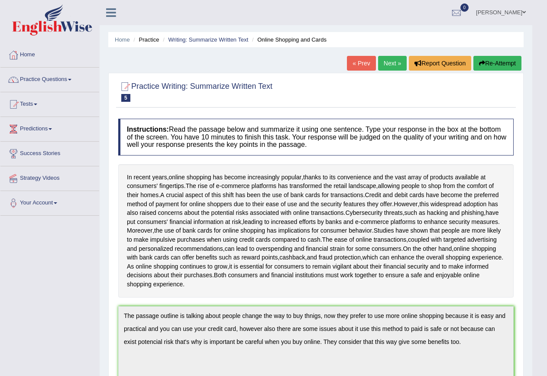
click at [480, 62] on icon "button" at bounding box center [482, 63] width 6 height 6
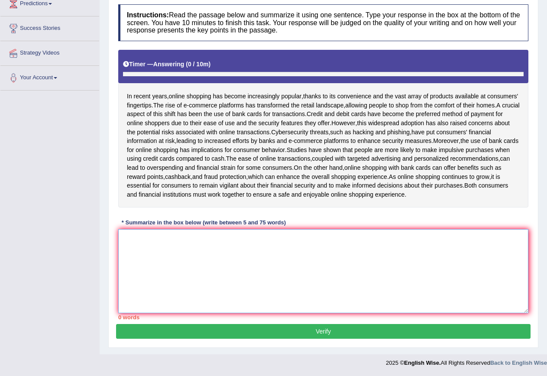
click at [224, 257] on textarea at bounding box center [323, 271] width 410 height 84
paste textarea "The passage outline is talking about people change the way to buy thnigs, now t…"
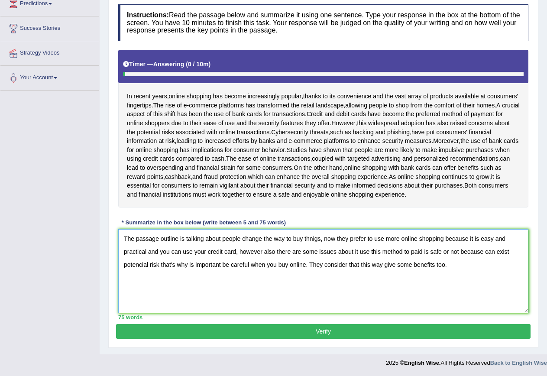
click at [325, 241] on textarea "The passage outline is talking about people change the way to buy thnigs, now t…" at bounding box center [323, 271] width 410 height 84
click at [322, 238] on textarea "The passage outline is talking about people change the way to buy thnigsnow the…" at bounding box center [323, 271] width 410 height 84
click at [319, 239] on textarea "The passage outline is talking about people change the way to buy thnigs now th…" at bounding box center [323, 271] width 410 height 84
click at [238, 252] on textarea "The passage outline is talking about people change the way to buy things now th…" at bounding box center [323, 271] width 410 height 84
drag, startPoint x: 148, startPoint y: 265, endPoint x: 118, endPoint y: 269, distance: 30.6
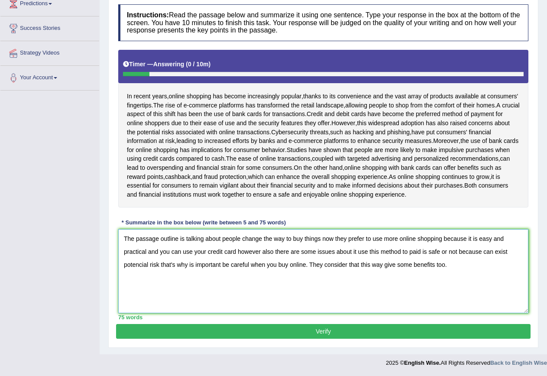
click at [118, 269] on div "Instructions: Read the passage below and summarize it using one sentence. Type …" at bounding box center [323, 162] width 415 height 324
type textarea "The passage outline is talking about people change the way to buy things now th…"
click at [352, 332] on button "Verify" at bounding box center [323, 331] width 415 height 15
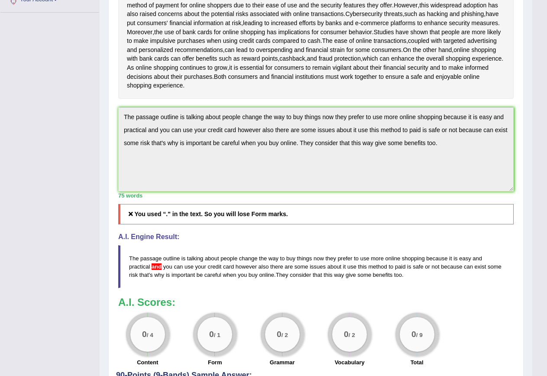
scroll to position [202, 0]
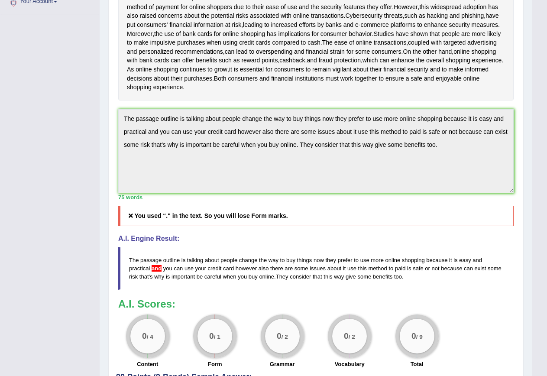
drag, startPoint x: 447, startPoint y: 159, endPoint x: 113, endPoint y: 120, distance: 336.9
click at [113, 120] on div "Practice Writing: Summarize Written Text 5 Online Shopping and Cards Instructio…" at bounding box center [316, 151] width 416 height 550
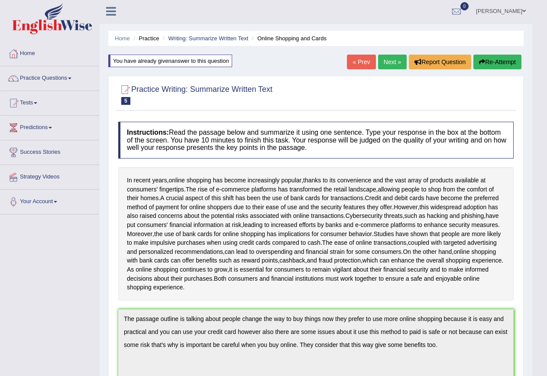
scroll to position [0, 0]
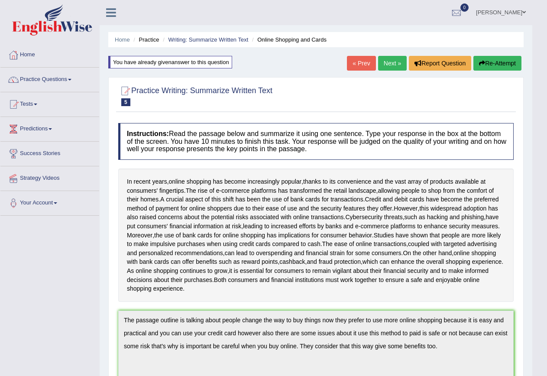
click at [479, 60] on icon "button" at bounding box center [482, 63] width 6 height 6
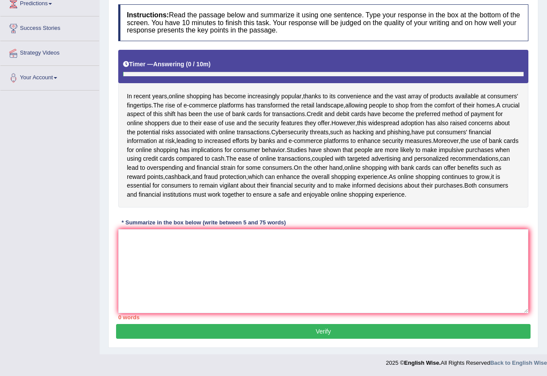
scroll to position [134, 0]
click at [273, 256] on textarea at bounding box center [323, 271] width 410 height 84
paste textarea "The passage outline is talking about people change the way to buy things now th…"
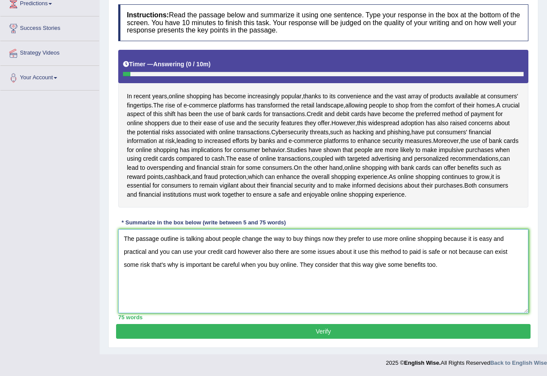
click at [160, 254] on textarea "The passage outline is talking about people change the way to buy things now th…" at bounding box center [323, 271] width 410 height 84
click at [286, 265] on textarea "The passage outline is talking about people change the way to buy things now th…" at bounding box center [323, 271] width 410 height 84
type textarea "The passage outline is talking about people change the way to buy things now th…"
click at [350, 328] on button "Verify" at bounding box center [323, 331] width 415 height 15
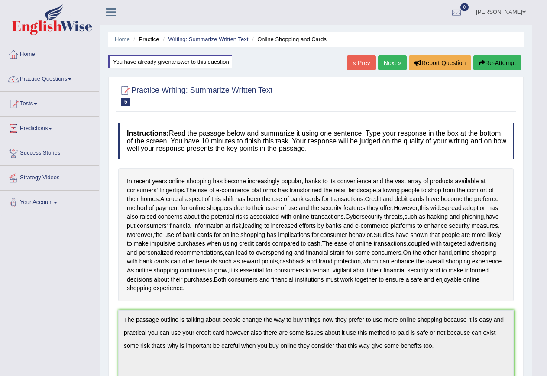
scroll to position [0, 0]
click at [61, 84] on link "Practice Questions" at bounding box center [49, 79] width 99 height 22
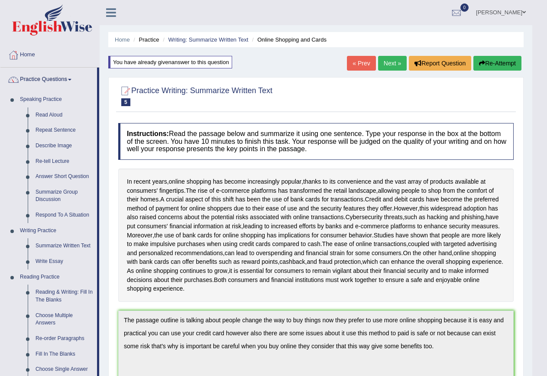
click at [61, 84] on link "Practice Questions" at bounding box center [48, 79] width 97 height 22
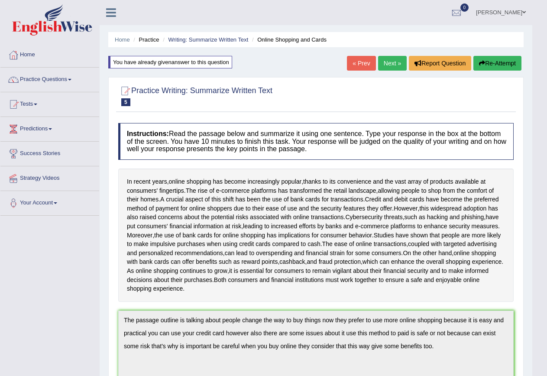
click at [61, 84] on link "Practice Questions" at bounding box center [49, 79] width 99 height 22
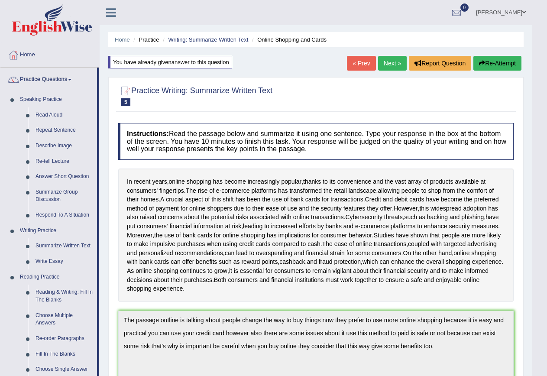
click at [73, 81] on link "Practice Questions" at bounding box center [48, 79] width 97 height 22
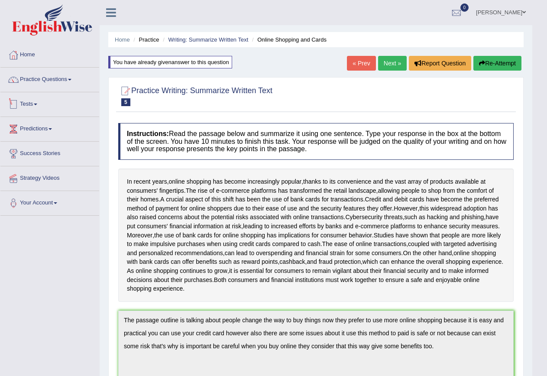
click at [27, 102] on link "Tests" at bounding box center [49, 103] width 99 height 22
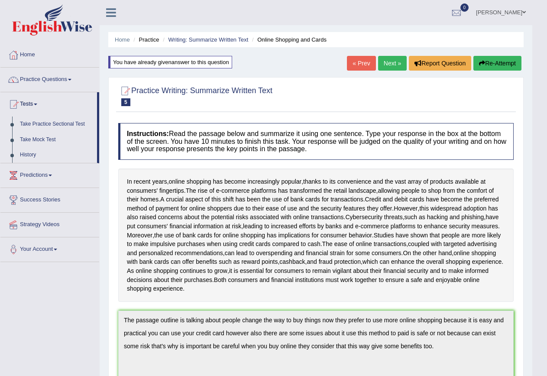
click at [27, 102] on link "Tests" at bounding box center [48, 103] width 97 height 22
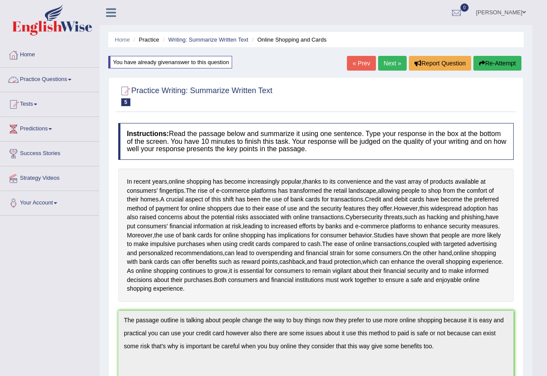
click at [67, 84] on link "Practice Questions" at bounding box center [49, 79] width 99 height 22
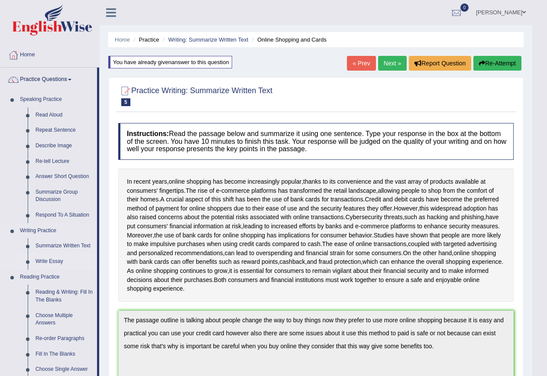
click at [50, 261] on link "Write Essay" at bounding box center [64, 262] width 65 height 16
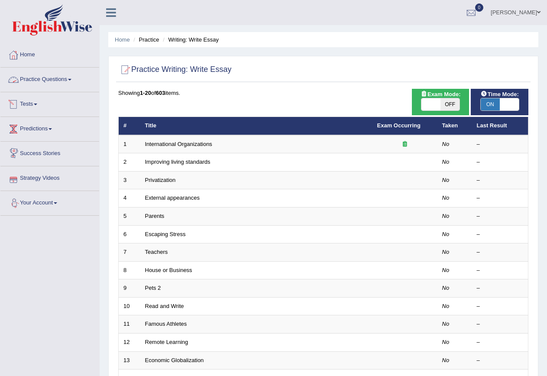
click at [49, 85] on link "Practice Questions" at bounding box center [49, 79] width 99 height 22
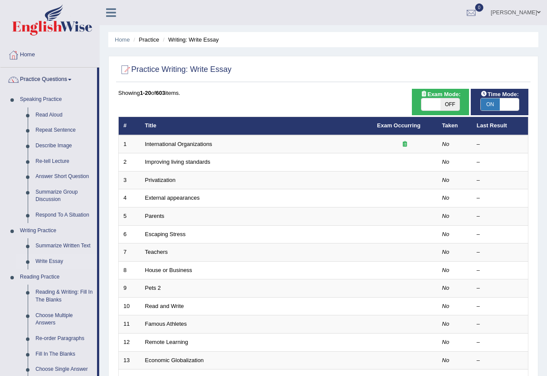
click at [49, 85] on link "Practice Questions" at bounding box center [48, 79] width 97 height 22
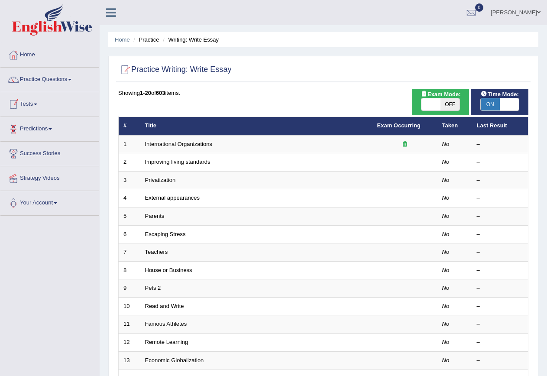
click at [38, 111] on link "Tests" at bounding box center [49, 103] width 99 height 22
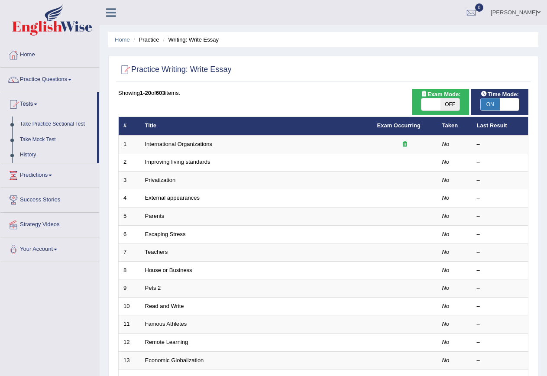
click at [38, 111] on link "Tests" at bounding box center [48, 103] width 97 height 22
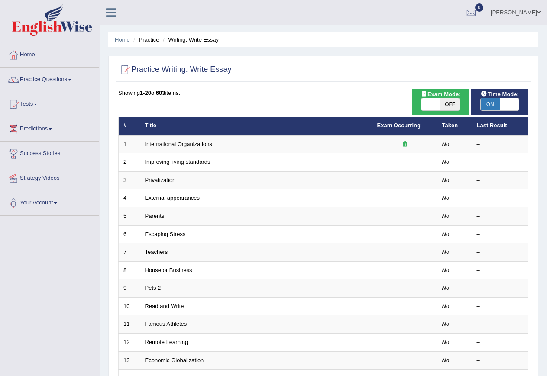
click at [51, 78] on link "Practice Questions" at bounding box center [49, 79] width 99 height 22
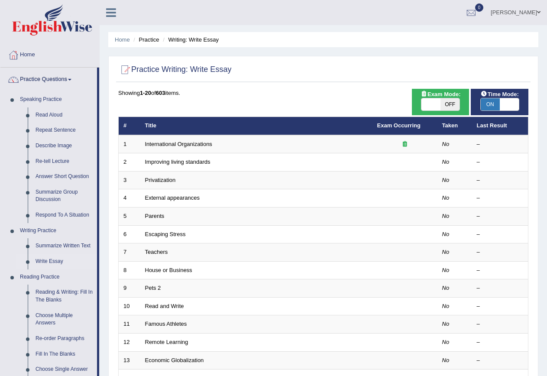
click at [51, 78] on link "Practice Questions" at bounding box center [48, 79] width 97 height 22
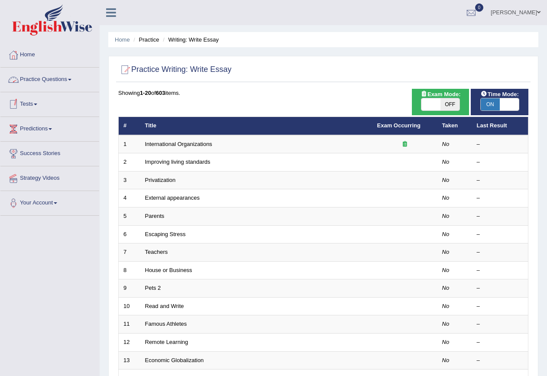
click at [36, 83] on link "Practice Questions" at bounding box center [49, 79] width 99 height 22
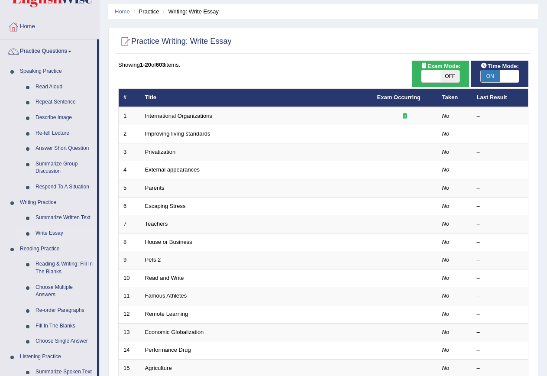
scroll to position [43, 0]
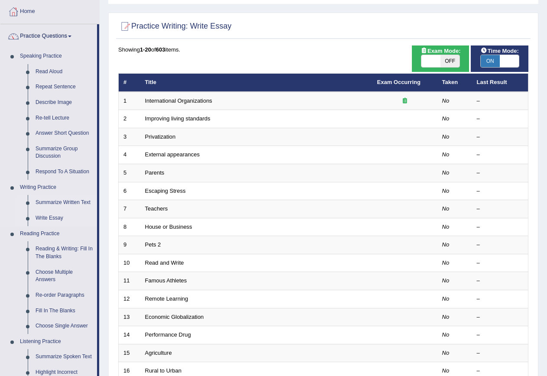
click at [59, 203] on link "Summarize Written Text" at bounding box center [64, 203] width 65 height 16
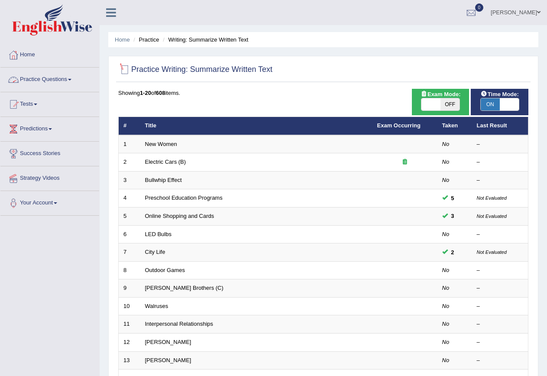
click at [73, 82] on link "Practice Questions" at bounding box center [49, 79] width 99 height 22
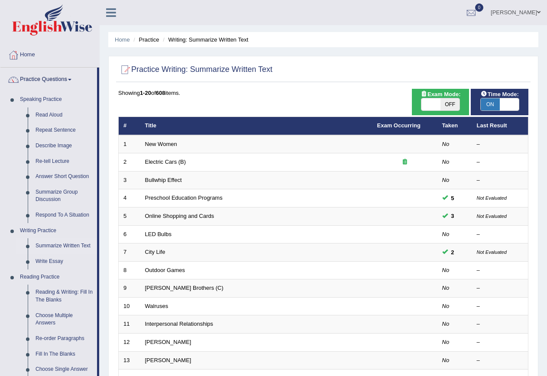
click at [73, 82] on link "Practice Questions" at bounding box center [48, 79] width 97 height 22
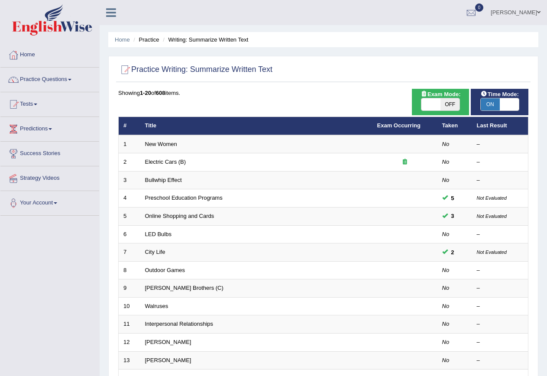
click at [522, 17] on link "[PERSON_NAME]" at bounding box center [516, 11] width 63 height 23
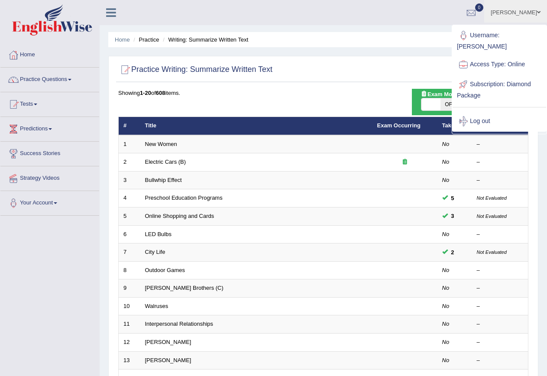
click at [471, 114] on link "Log out" at bounding box center [500, 121] width 94 height 20
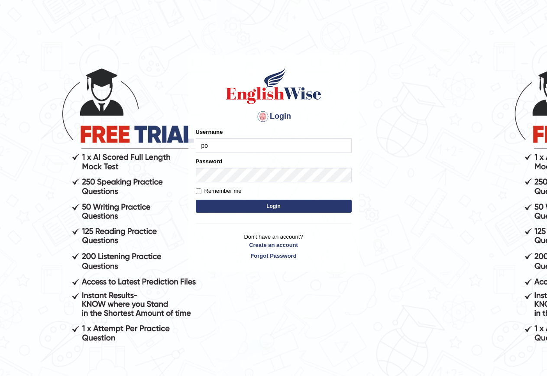
type input "p"
type input "Pooja"
type input "PoojaKarki"
click at [281, 207] on button "Login" at bounding box center [274, 206] width 156 height 13
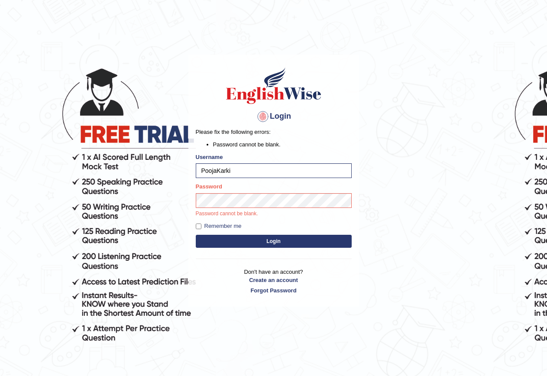
click at [258, 244] on button "Login" at bounding box center [274, 241] width 156 height 13
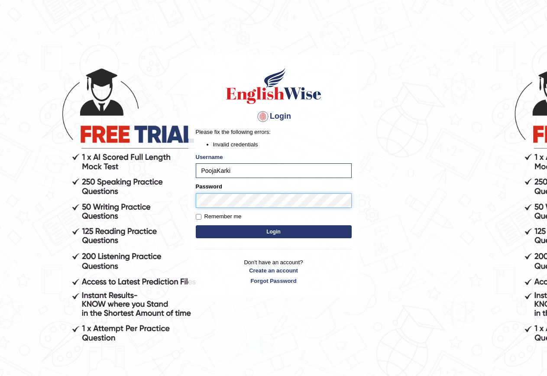
click at [180, 195] on body "Login Please fix the following errors: Invalid credentials Username [PERSON_NAM…" at bounding box center [273, 215] width 547 height 376
click at [252, 233] on button "Login" at bounding box center [274, 231] width 156 height 13
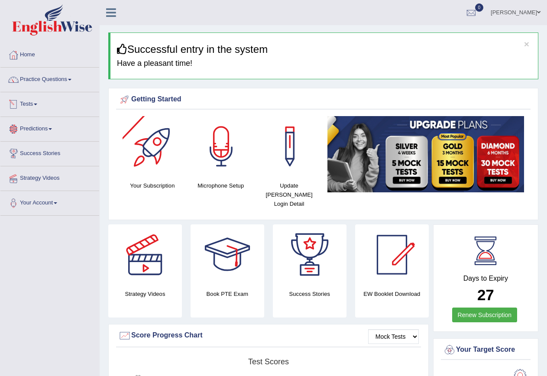
scroll to position [43, 0]
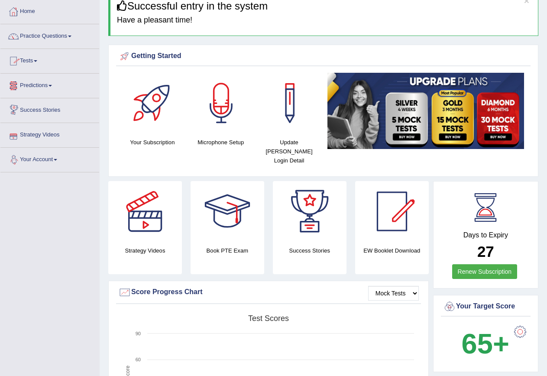
click at [37, 62] on link "Tests" at bounding box center [49, 60] width 99 height 22
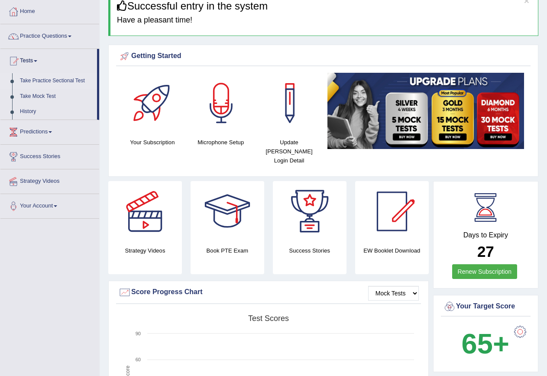
click at [34, 79] on link "Take Practice Sectional Test" at bounding box center [56, 81] width 81 height 16
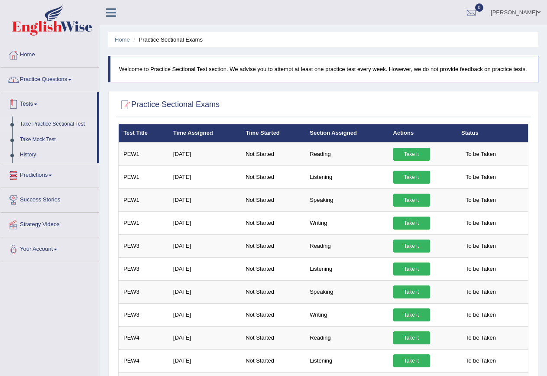
click at [53, 84] on link "Practice Questions" at bounding box center [49, 79] width 99 height 22
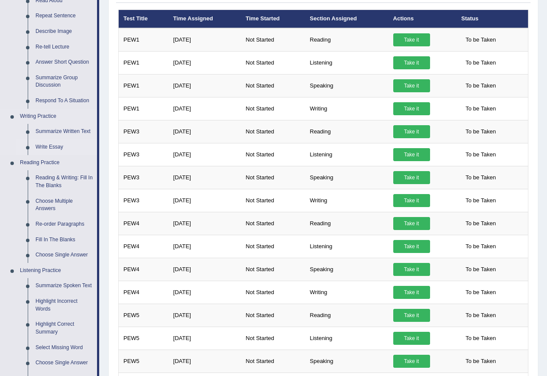
scroll to position [130, 0]
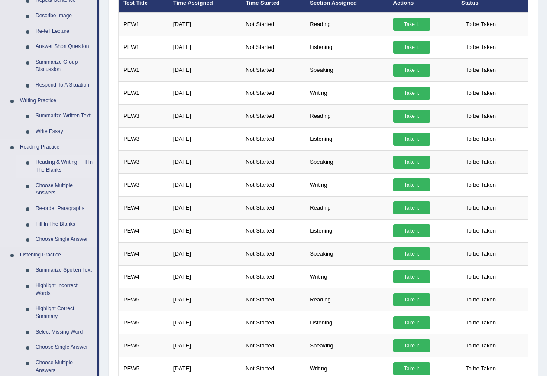
click at [65, 156] on link "Reading & Writing: Fill In The Blanks" at bounding box center [64, 166] width 65 height 23
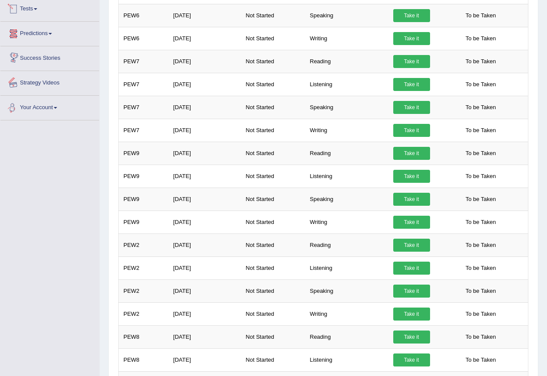
scroll to position [514, 0]
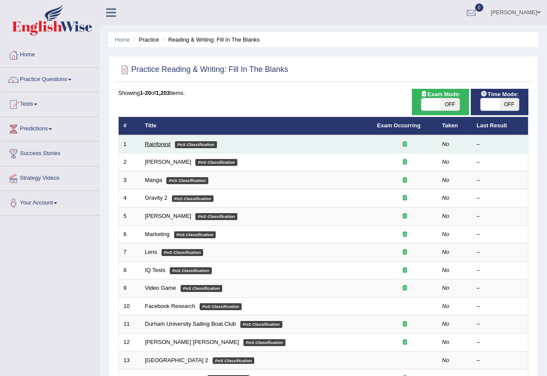
click at [155, 143] on link "Rainforest" at bounding box center [158, 144] width 26 height 7
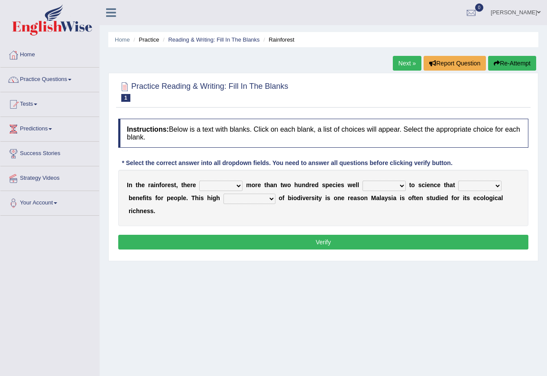
click at [235, 185] on select "have can be has is" at bounding box center [220, 186] width 43 height 10
click at [199, 181] on select "have can be has is" at bounding box center [220, 186] width 43 height 10
click at [233, 185] on select "have can be has is" at bounding box center [220, 186] width 43 height 10
select select "can be"
click at [199, 181] on select "have can be has is" at bounding box center [220, 186] width 43 height 10
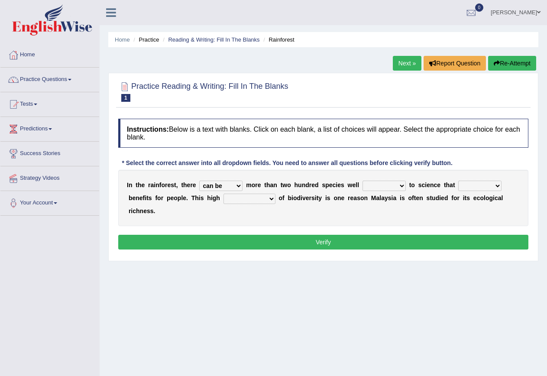
click at [399, 185] on select "knowing known knew know" at bounding box center [384, 186] width 43 height 10
select select "known"
click at [363, 181] on select "knowing known knew know" at bounding box center [384, 186] width 43 height 10
click at [390, 183] on select "knowing known knew know" at bounding box center [384, 186] width 43 height 10
click at [449, 190] on div "I n t h e r a i n f o r e s t , t h e r e have can be has is m o r e t h a n t …" at bounding box center [323, 198] width 410 height 56
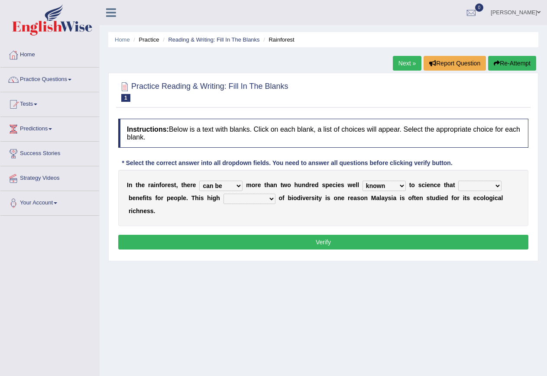
click at [493, 187] on select "contain contained containing contains" at bounding box center [480, 186] width 43 height 10
select select "contained"
click at [459, 181] on select "contain contained containing contains" at bounding box center [480, 186] width 43 height 10
click at [271, 198] on select "condensation conjunction continuity complexity" at bounding box center [250, 199] width 52 height 10
click at [224, 194] on select "condensation conjunction continuity complexity" at bounding box center [250, 199] width 52 height 10
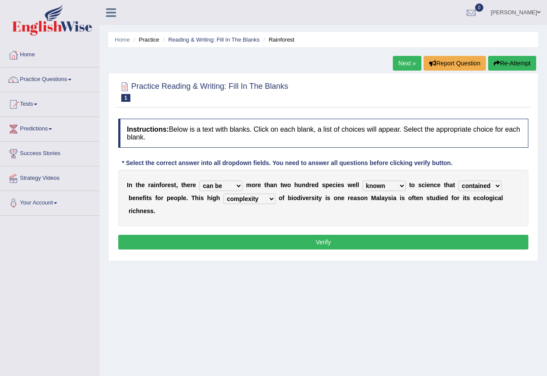
click at [271, 200] on select "condensation conjunction continuity complexity" at bounding box center [250, 199] width 52 height 10
click at [224, 194] on select "condensation conjunction continuity complexity" at bounding box center [250, 199] width 52 height 10
click at [270, 200] on select "condensation conjunction continuity complexity" at bounding box center [250, 199] width 52 height 10
select select "continuity"
click at [224, 194] on select "condensation conjunction continuity complexity" at bounding box center [250, 199] width 52 height 10
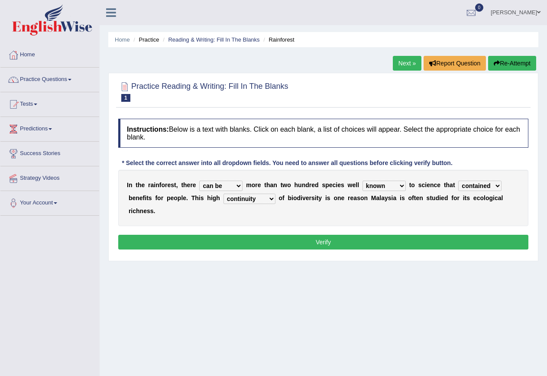
click at [331, 238] on button "Verify" at bounding box center [323, 242] width 410 height 15
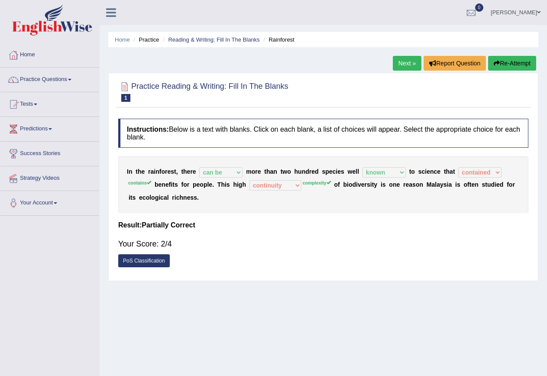
click at [480, 172] on select "contain contained containing contains" at bounding box center [480, 172] width 43 height 10
click at [148, 263] on link "PoS Classification" at bounding box center [144, 260] width 52 height 13
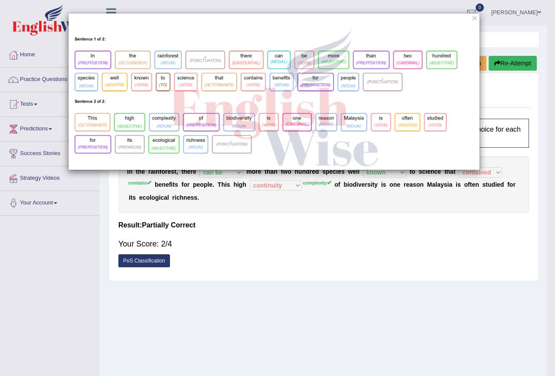
click at [320, 273] on div "×" at bounding box center [277, 188] width 555 height 376
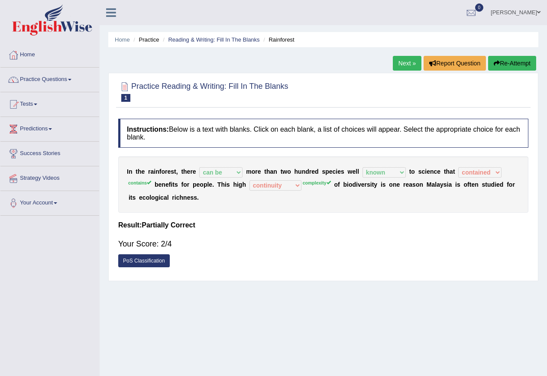
click at [146, 260] on link "PoS Classification" at bounding box center [144, 260] width 52 height 13
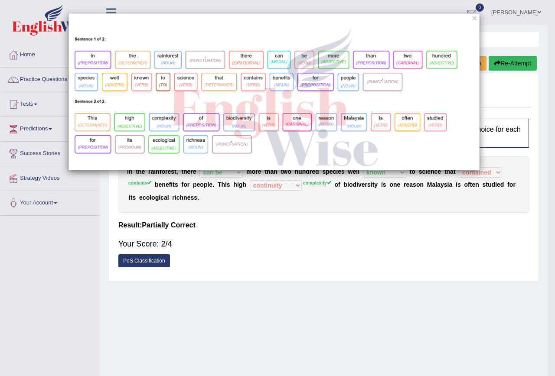
click at [251, 248] on div "×" at bounding box center [277, 188] width 555 height 376
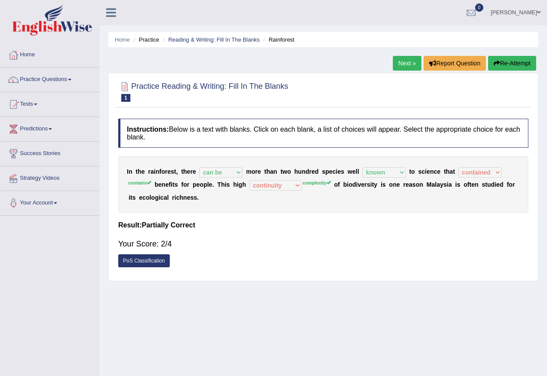
click at [504, 62] on button "Re-Attempt" at bounding box center [512, 63] width 48 height 15
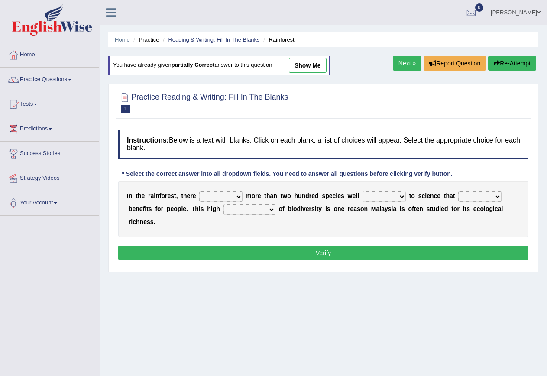
click at [241, 193] on select "have can be has is" at bounding box center [220, 197] width 43 height 10
select select "can be"
click at [199, 192] on select "have can be has is" at bounding box center [220, 197] width 43 height 10
click at [403, 197] on select "knowing known knew know" at bounding box center [384, 197] width 43 height 10
select select "known"
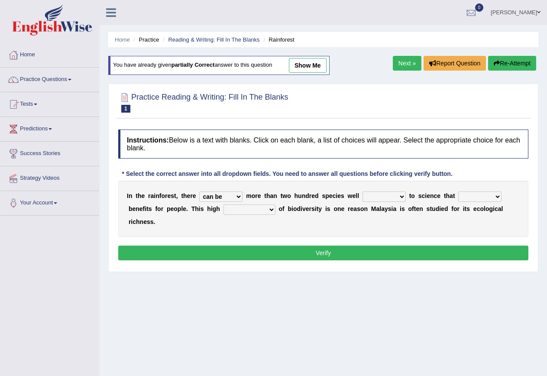
click at [363, 192] on select "knowing known knew know" at bounding box center [384, 197] width 43 height 10
click at [482, 196] on select "contain contained containing contains" at bounding box center [480, 197] width 43 height 10
select select "contains"
click at [459, 192] on select "contain contained containing contains" at bounding box center [480, 197] width 43 height 10
click at [267, 212] on select "condensation conjunction continuity complexity" at bounding box center [250, 210] width 52 height 10
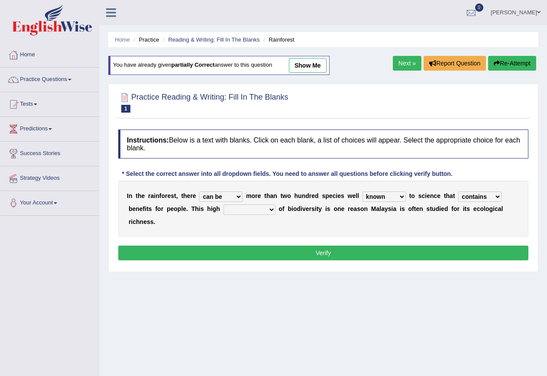
select select "complexity"
click at [224, 205] on select "condensation conjunction continuity complexity" at bounding box center [250, 210] width 52 height 10
click at [333, 248] on button "Verify" at bounding box center [323, 253] width 410 height 15
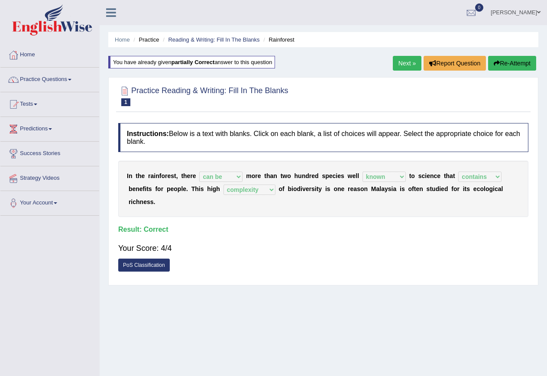
click at [508, 62] on button "Re-Attempt" at bounding box center [512, 63] width 48 height 15
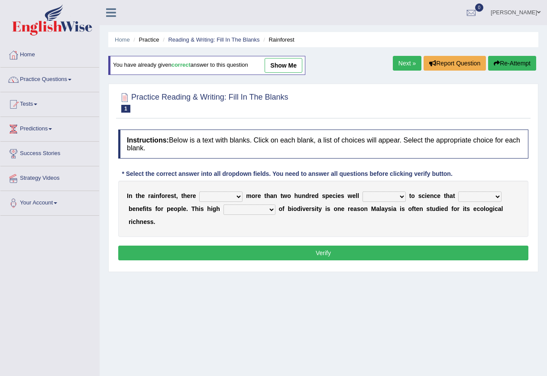
click at [399, 62] on link "Next »" at bounding box center [407, 63] width 29 height 15
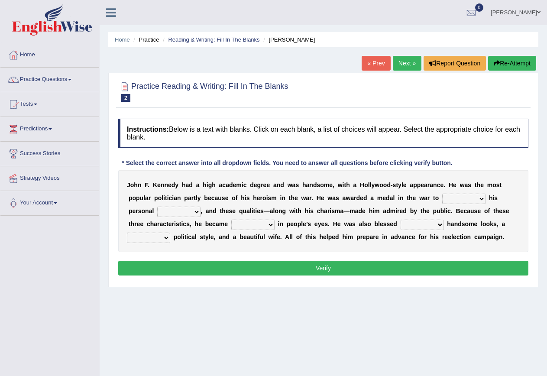
click at [482, 199] on select "prove show evidence upthrow" at bounding box center [464, 199] width 43 height 10
select select "prove"
click at [443, 194] on select "prove show evidence upthrow" at bounding box center [464, 199] width 43 height 10
click at [196, 212] on select "passion courage charm liking" at bounding box center [178, 212] width 43 height 10
select select "courage"
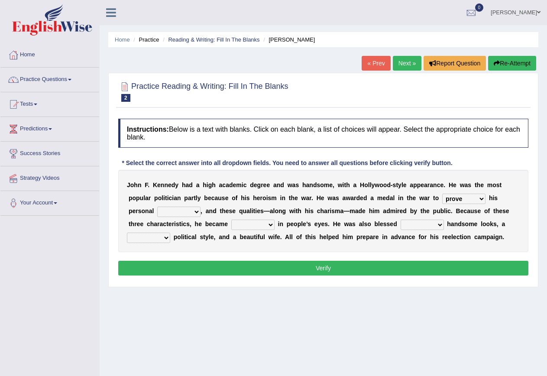
click at [157, 207] on select "passion courage charm liking" at bounding box center [178, 212] width 43 height 10
click at [483, 199] on select "prove show evidence upthrow" at bounding box center [464, 199] width 43 height 10
select select "evidence"
click at [443, 194] on select "prove show evidence upthrow" at bounding box center [464, 199] width 43 height 10
click at [272, 225] on select "iconic ironic identical impotent" at bounding box center [252, 225] width 43 height 10
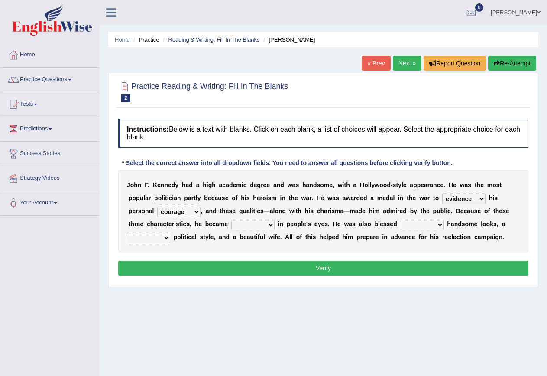
select select "iconic"
click at [231, 220] on select "iconic ironic identical impotent" at bounding box center [252, 225] width 43 height 10
click at [441, 226] on select "with in upon to" at bounding box center [422, 225] width 43 height 10
select select "with"
click at [401, 220] on select "with in upon to" at bounding box center [422, 225] width 43 height 10
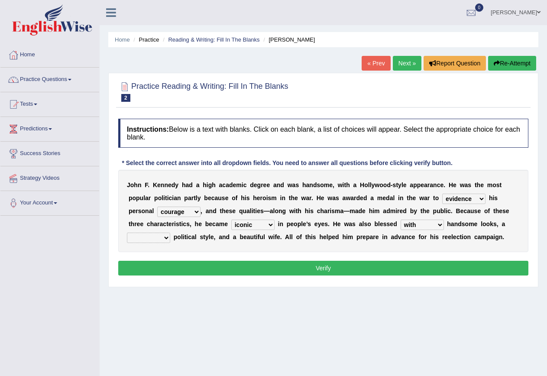
click at [172, 234] on b at bounding box center [171, 237] width 3 height 7
click at [167, 239] on select "mending mends mended mend" at bounding box center [148, 238] width 43 height 10
select select "mending"
click at [127, 233] on select "mending mends mended mend" at bounding box center [148, 238] width 43 height 10
click at [318, 267] on button "Verify" at bounding box center [323, 268] width 410 height 15
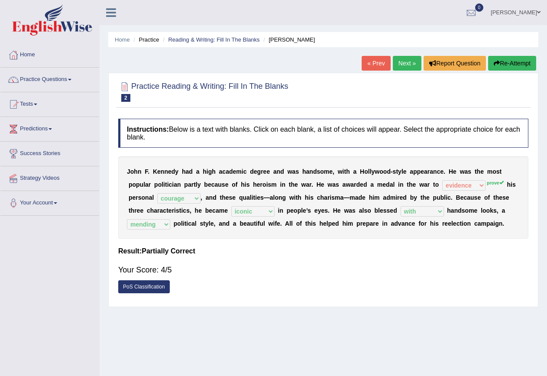
click at [401, 64] on link "Next »" at bounding box center [407, 63] width 29 height 15
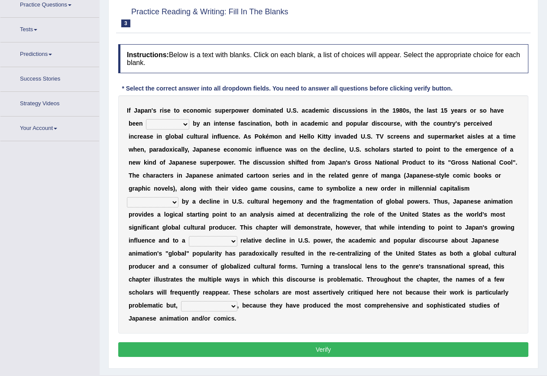
scroll to position [81, 0]
